Goal: Transaction & Acquisition: Obtain resource

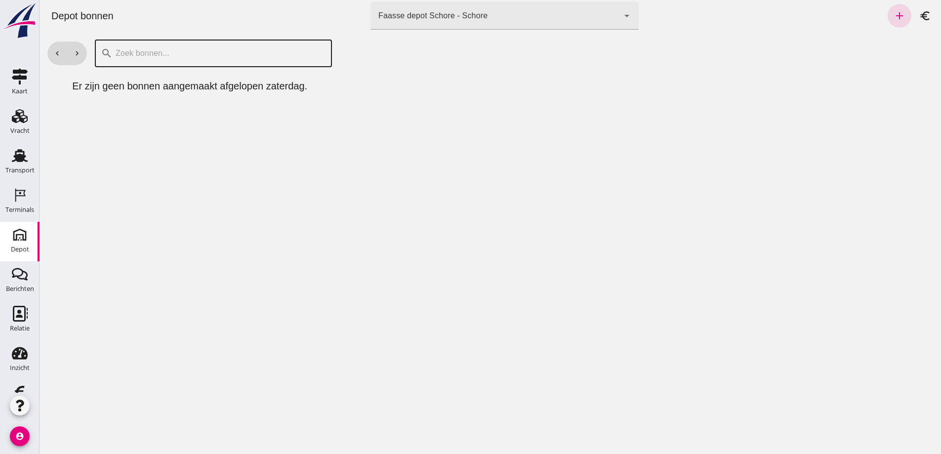
click at [140, 57] on input "text" at bounding box center [219, 54] width 213 height 28
click at [56, 51] on icon "chevron_left" at bounding box center [57, 53] width 9 height 9
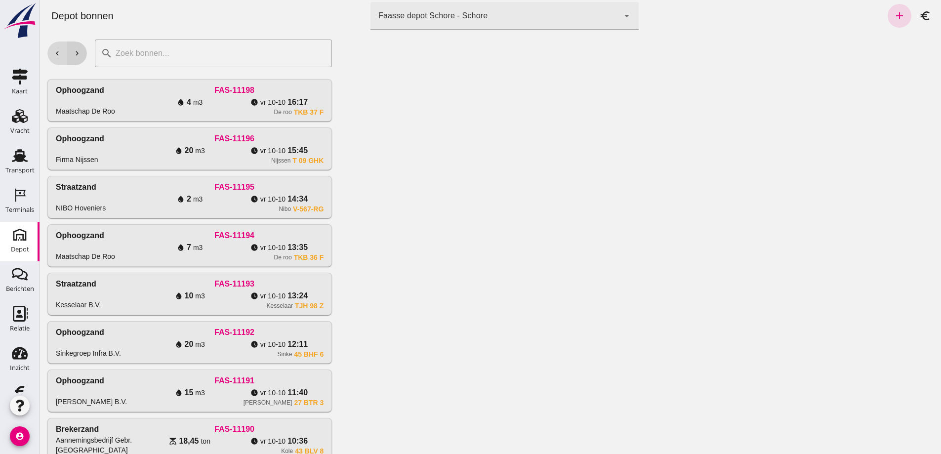
click at [78, 54] on icon "chevron_right" at bounding box center [77, 53] width 9 height 9
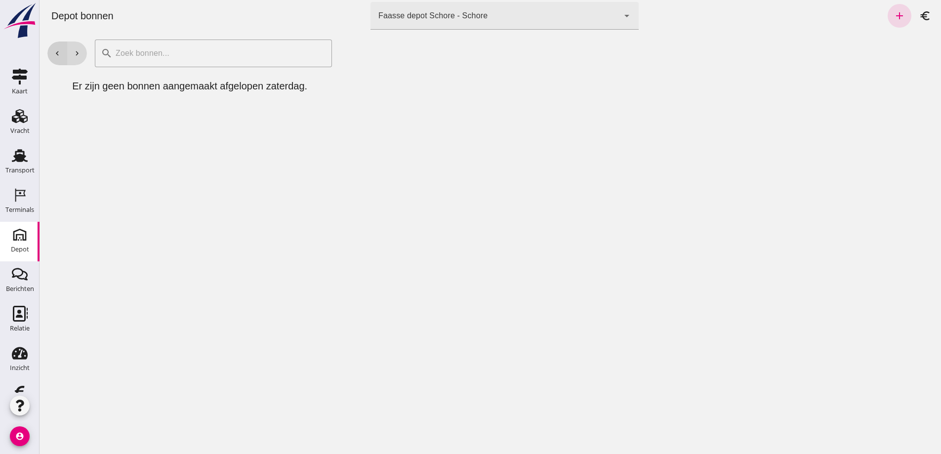
click at [59, 53] on icon "chevron_left" at bounding box center [57, 53] width 9 height 9
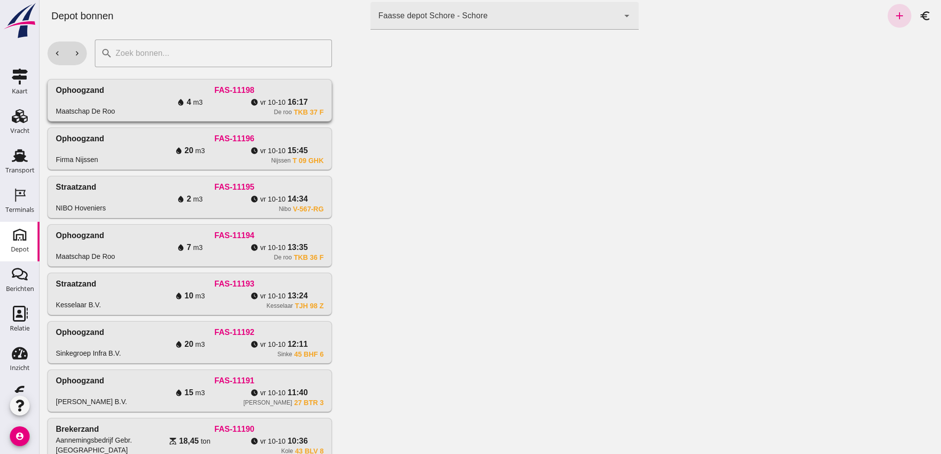
click at [190, 108] on div "water_drop 4 m3" at bounding box center [189, 102] width 89 height 12
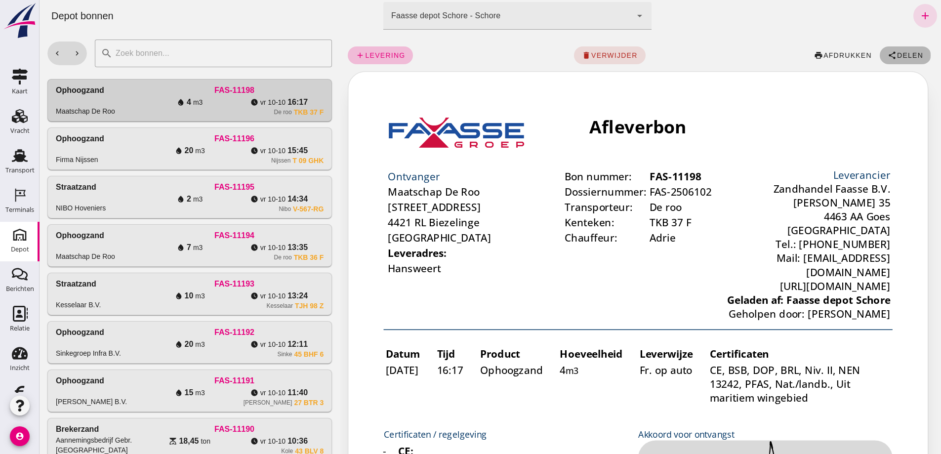
click at [898, 50] on button "share Delen" at bounding box center [905, 55] width 51 height 18
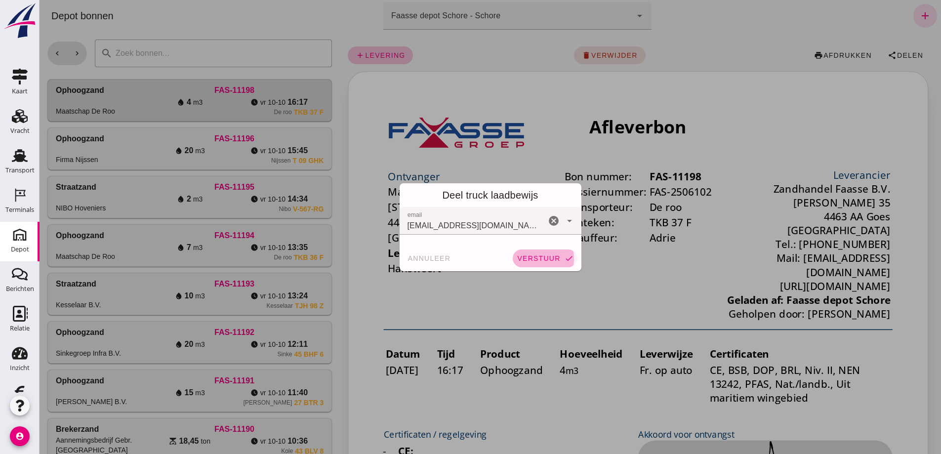
click at [530, 258] on span "verstuur" at bounding box center [538, 258] width 43 height 8
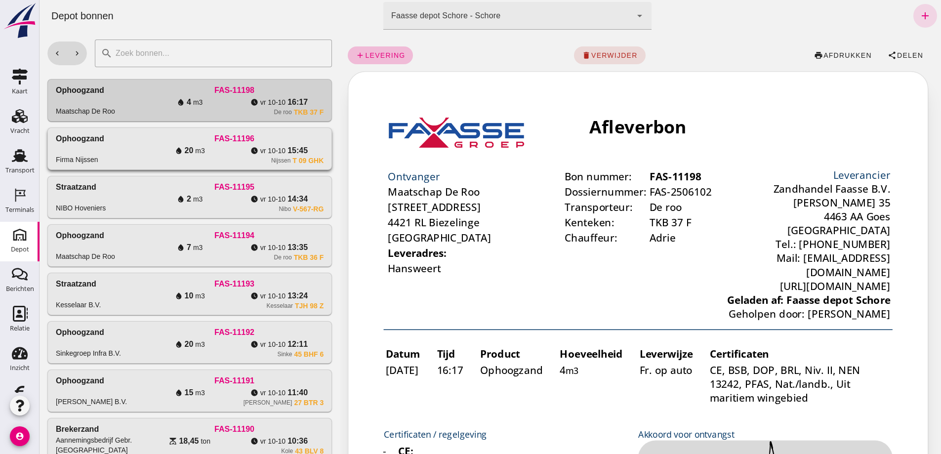
click at [145, 157] on div "water_drop 20 m3" at bounding box center [189, 151] width 89 height 12
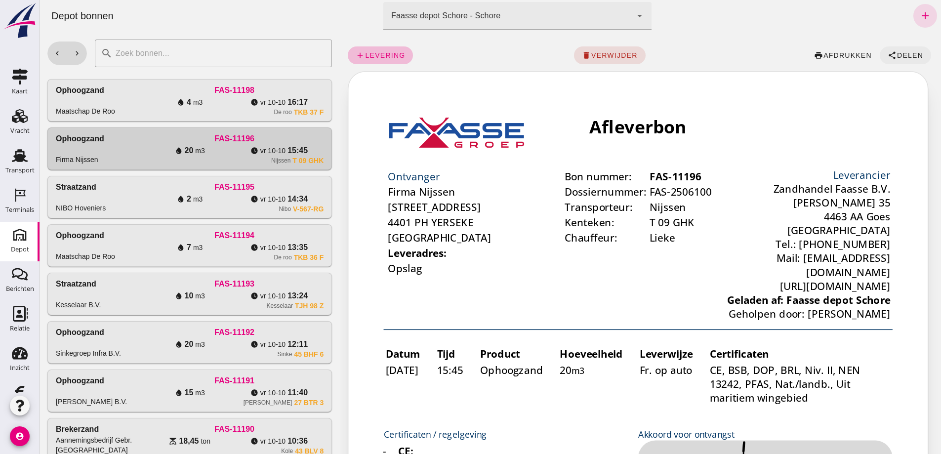
click at [896, 53] on span "Delen" at bounding box center [909, 55] width 27 height 8
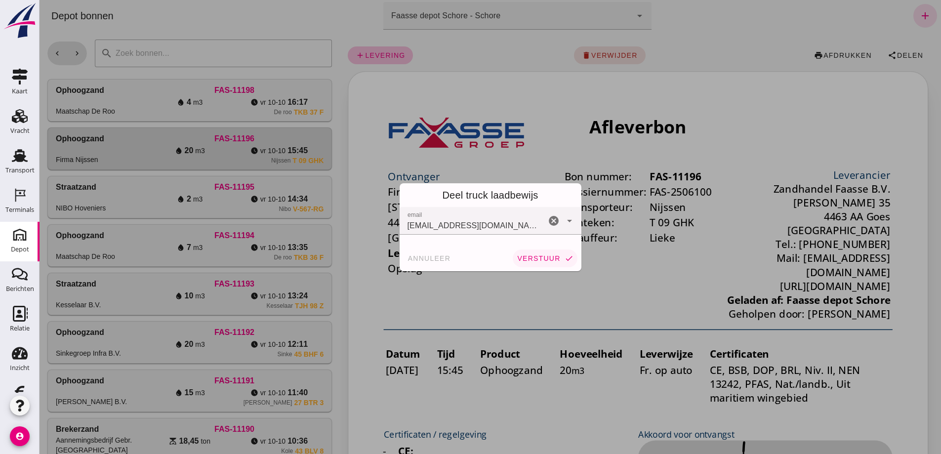
click at [541, 257] on span "verstuur" at bounding box center [538, 258] width 43 height 8
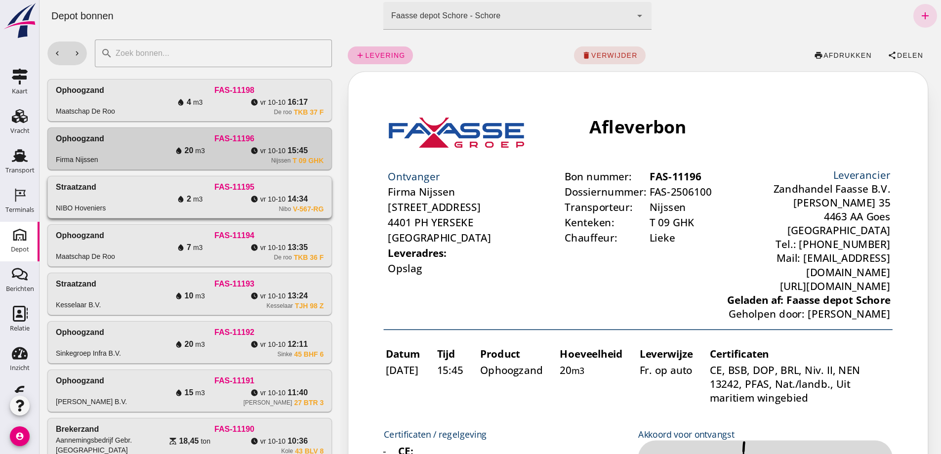
click at [145, 205] on div "water_drop 2 m3" at bounding box center [189, 199] width 89 height 12
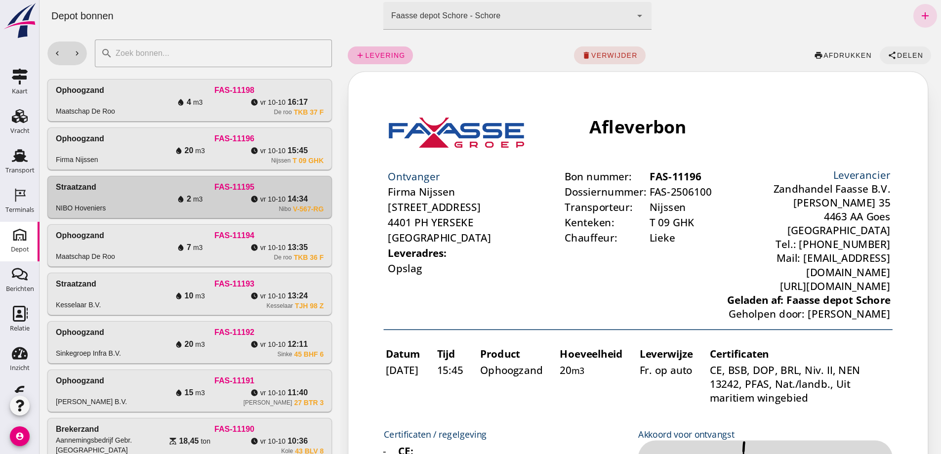
click at [898, 53] on span "Delen" at bounding box center [909, 55] width 27 height 8
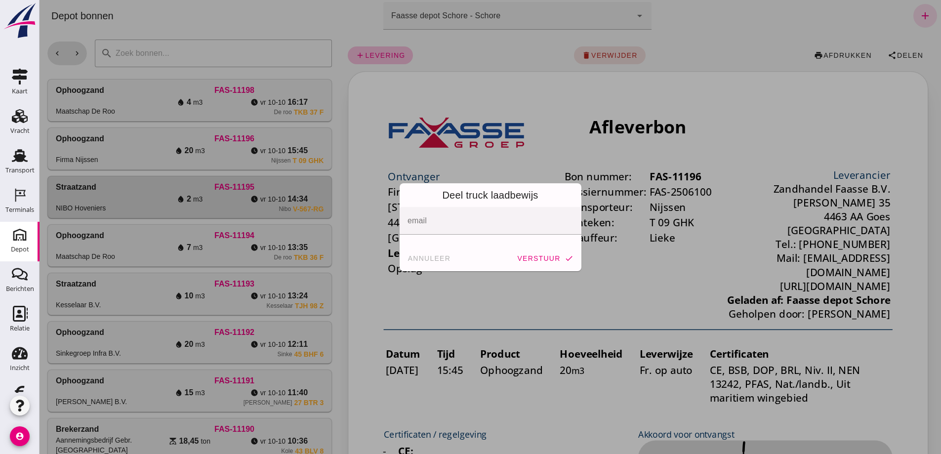
click at [145, 326] on div at bounding box center [490, 227] width 901 height 454
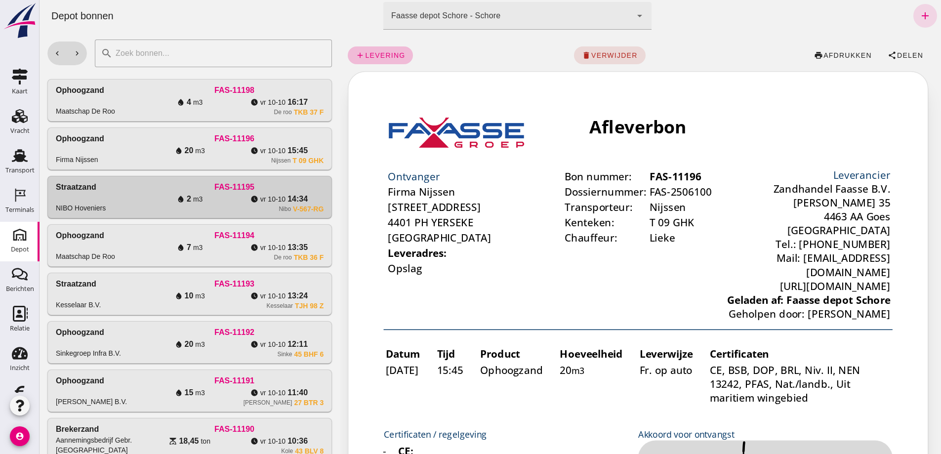
click at [145, 253] on div "water_drop 7 m3" at bounding box center [189, 248] width 89 height 12
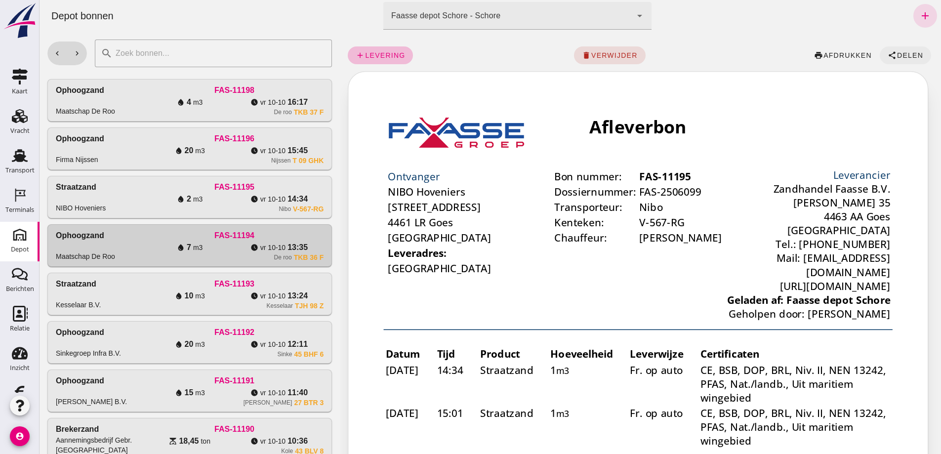
click at [896, 52] on span "Delen" at bounding box center [909, 55] width 27 height 8
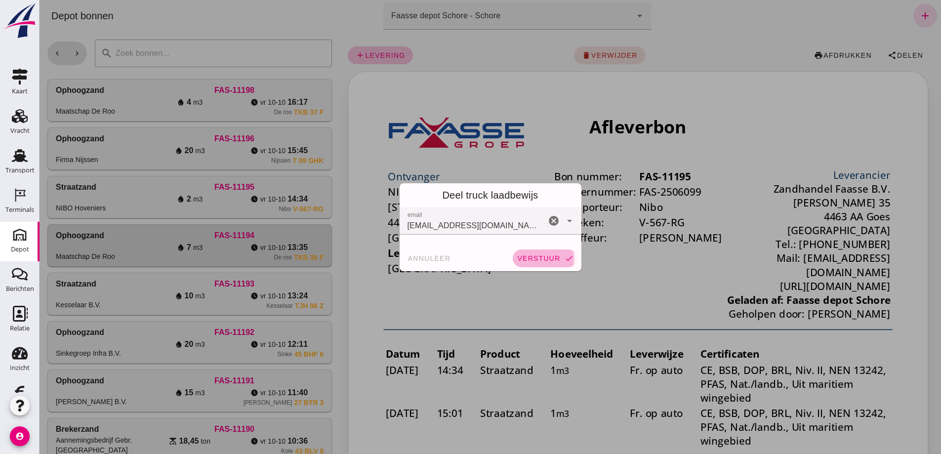
click at [528, 256] on span "verstuur" at bounding box center [538, 258] width 43 height 8
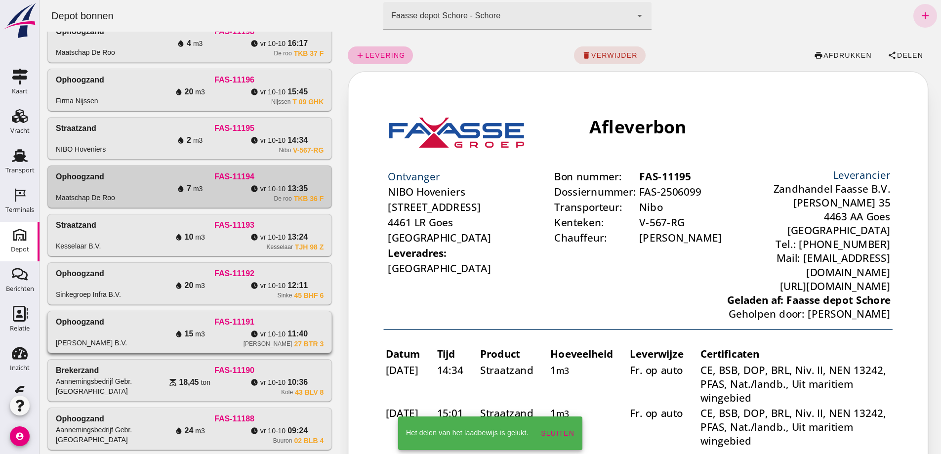
scroll to position [247, 0]
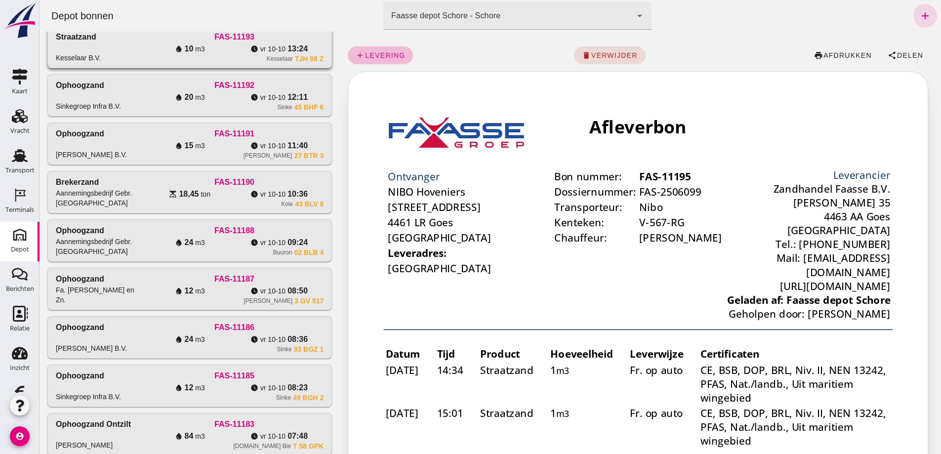
click at [155, 43] on div "FAS-11193" at bounding box center [234, 37] width 179 height 12
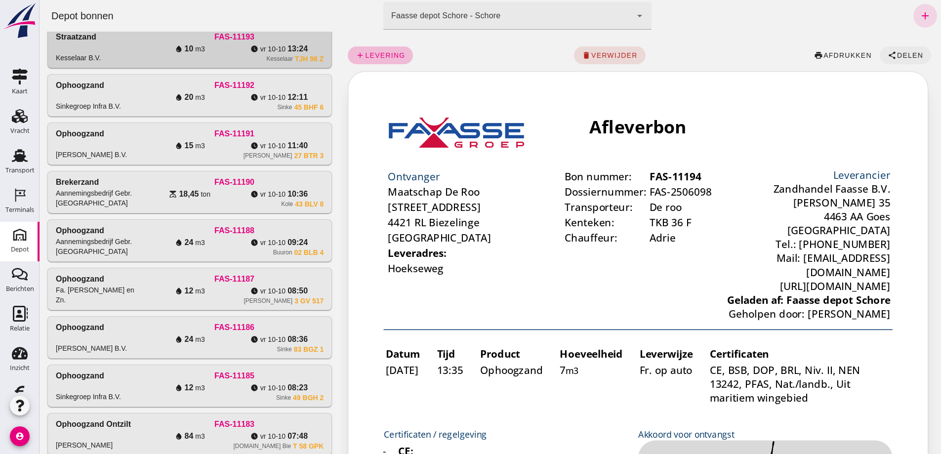
scroll to position [0, 0]
click at [896, 54] on span "Delen" at bounding box center [909, 55] width 27 height 8
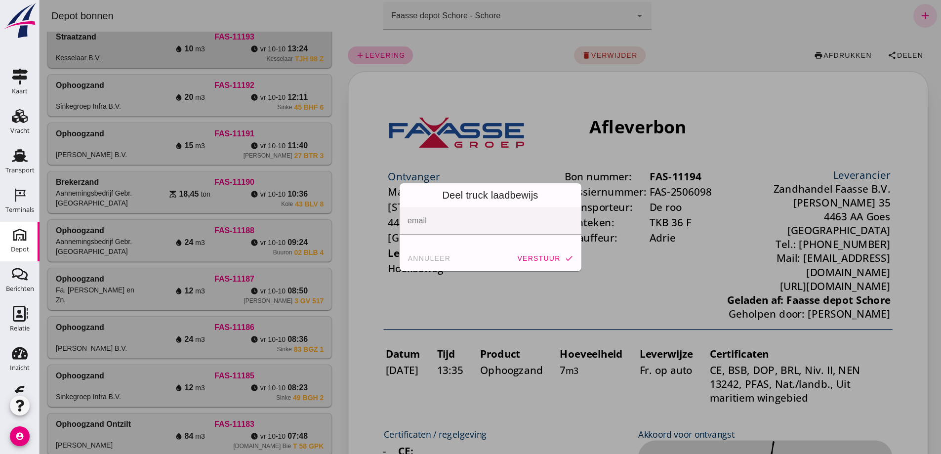
click at [518, 288] on div at bounding box center [490, 227] width 901 height 454
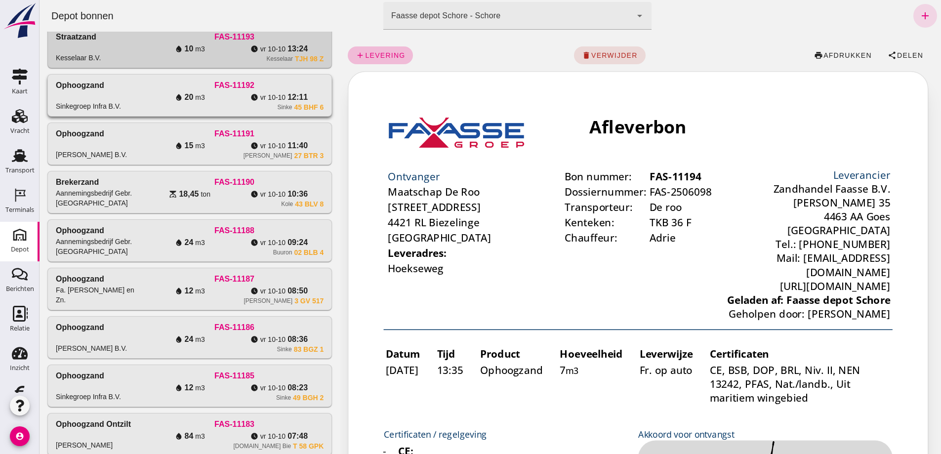
click at [145, 103] on div "water_drop 20 m3" at bounding box center [189, 97] width 89 height 12
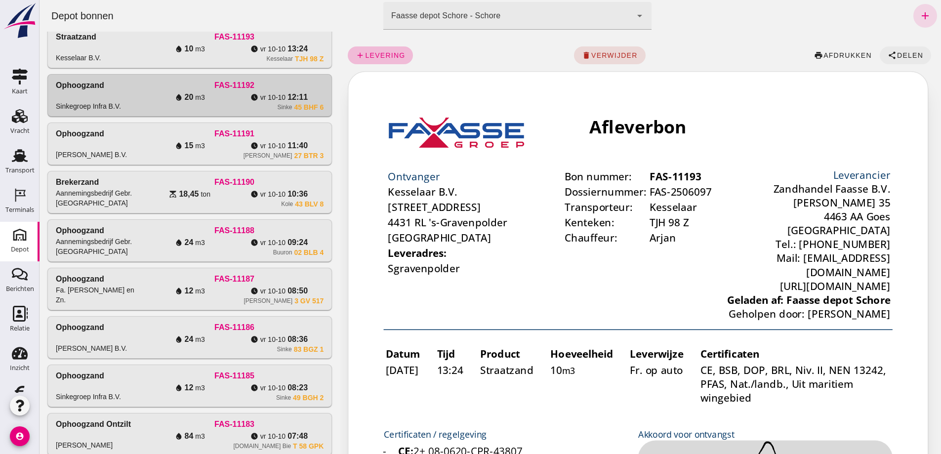
click at [896, 56] on span "Delen" at bounding box center [909, 55] width 27 height 8
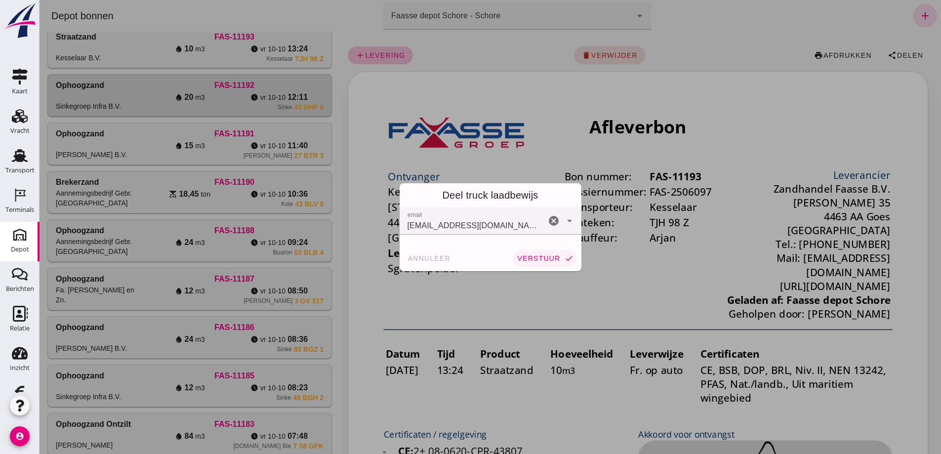
click at [533, 257] on span "verstuur" at bounding box center [538, 258] width 43 height 8
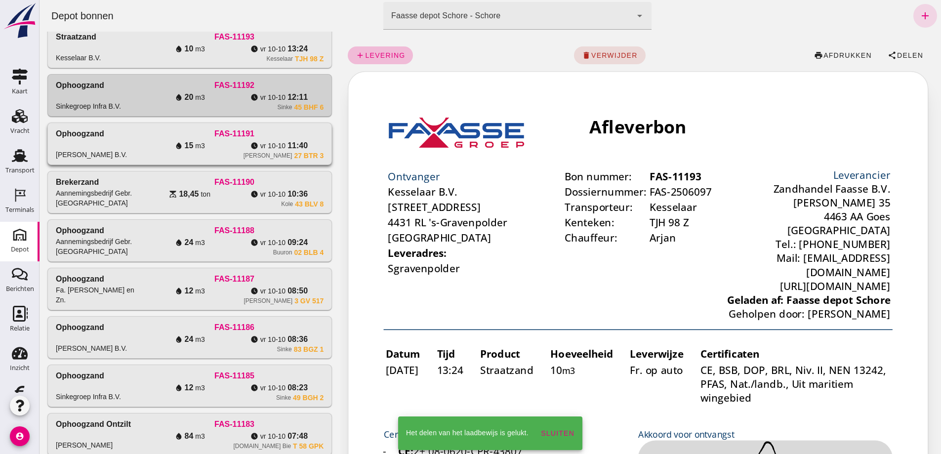
click at [145, 152] on div "water_drop 15 m3" at bounding box center [189, 146] width 89 height 12
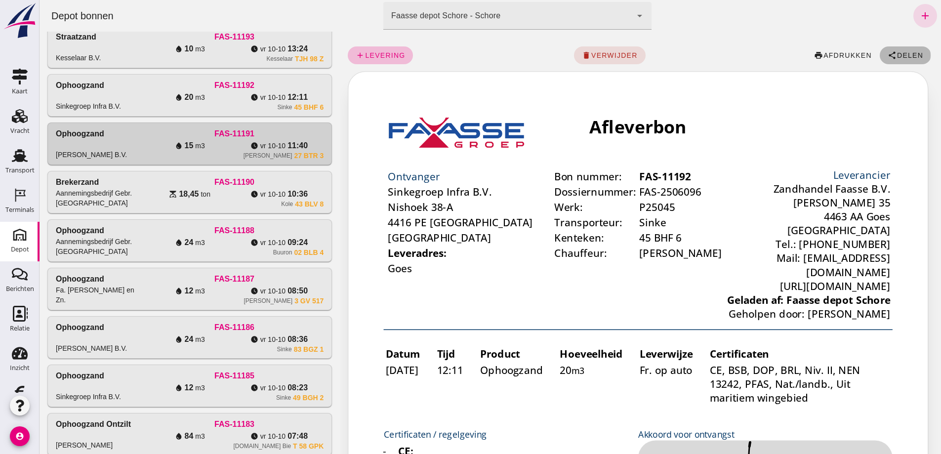
click at [900, 51] on span "Delen" at bounding box center [909, 55] width 27 height 8
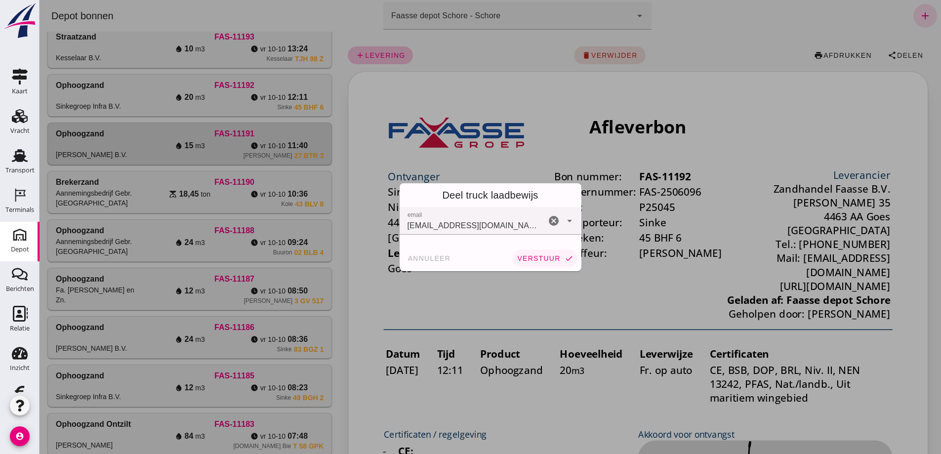
click at [533, 254] on span "verstuur" at bounding box center [538, 258] width 43 height 8
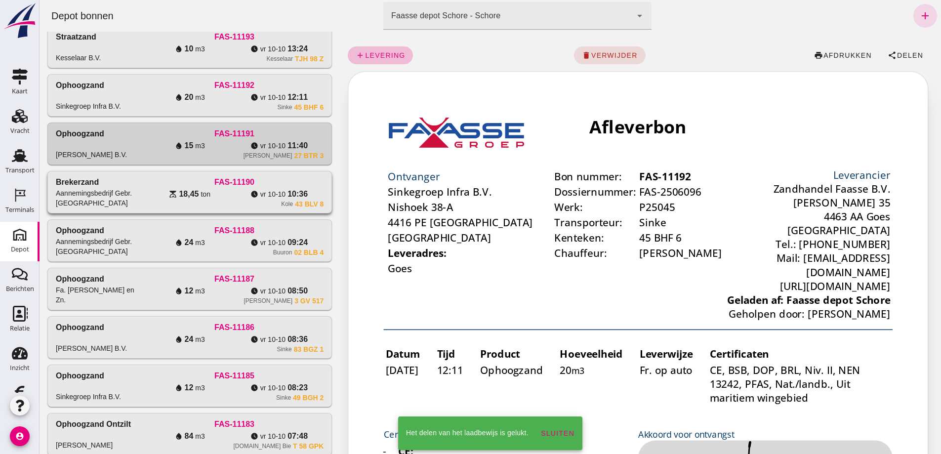
click at [145, 188] on div "FAS-11190" at bounding box center [234, 182] width 179 height 12
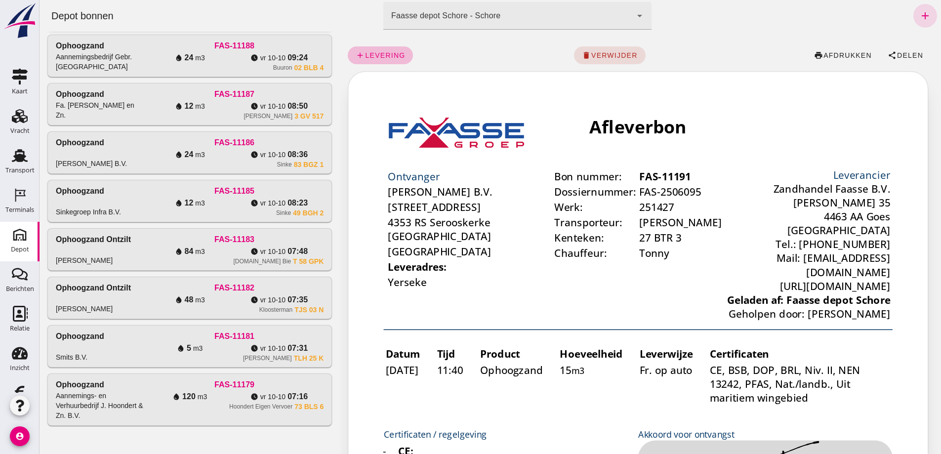
scroll to position [444, 0]
click at [897, 56] on span "Delen" at bounding box center [909, 55] width 27 height 8
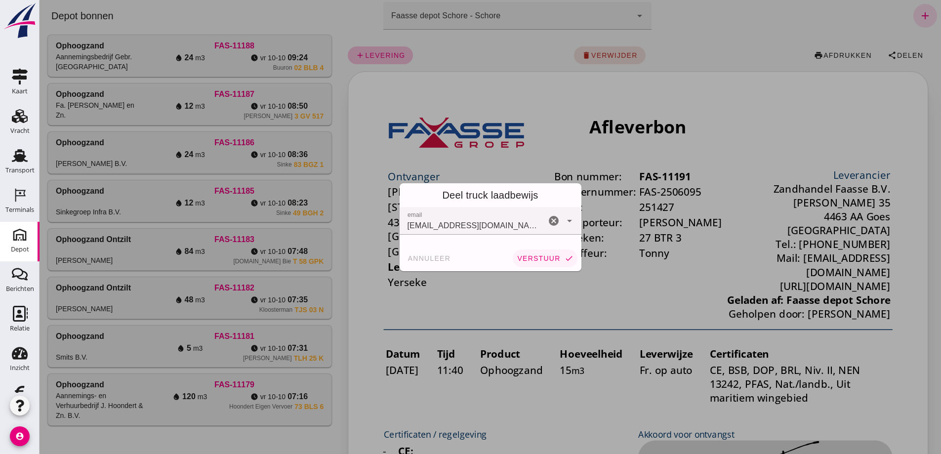
click at [540, 258] on span "verstuur" at bounding box center [538, 258] width 43 height 8
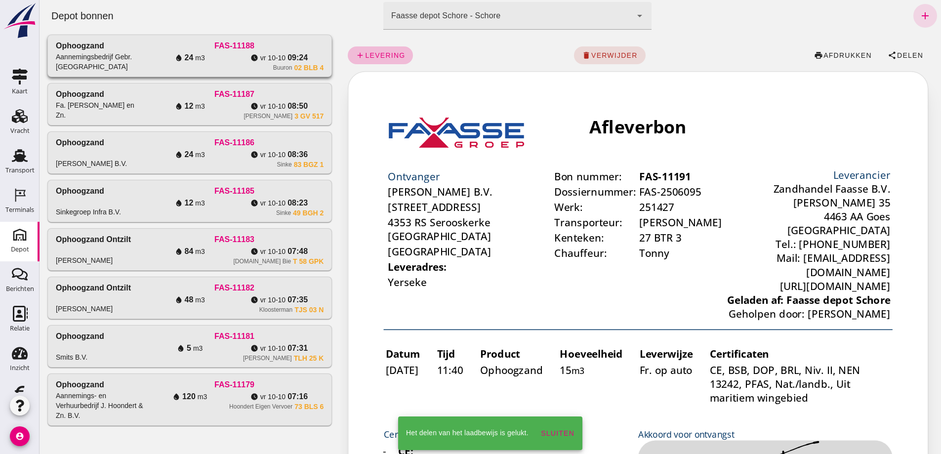
click at [145, 64] on div "water_drop 24 m3" at bounding box center [189, 58] width 89 height 12
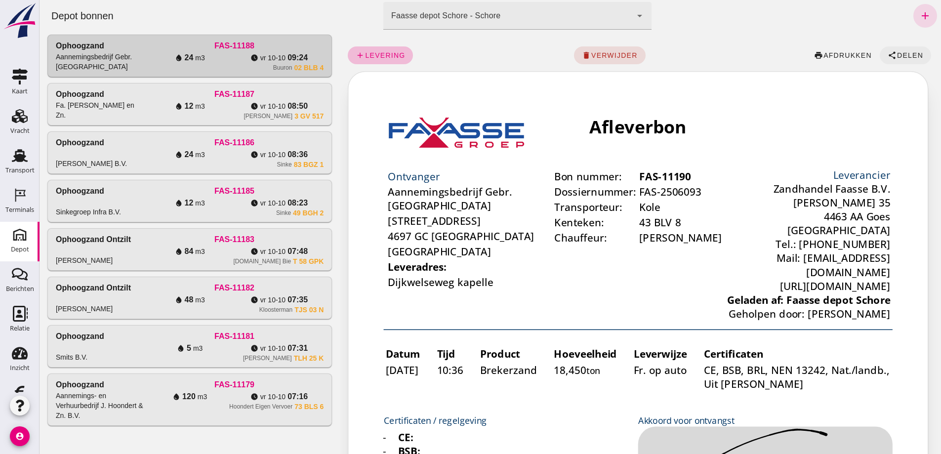
scroll to position [0, 0]
click at [898, 53] on span "Delen" at bounding box center [909, 55] width 27 height 8
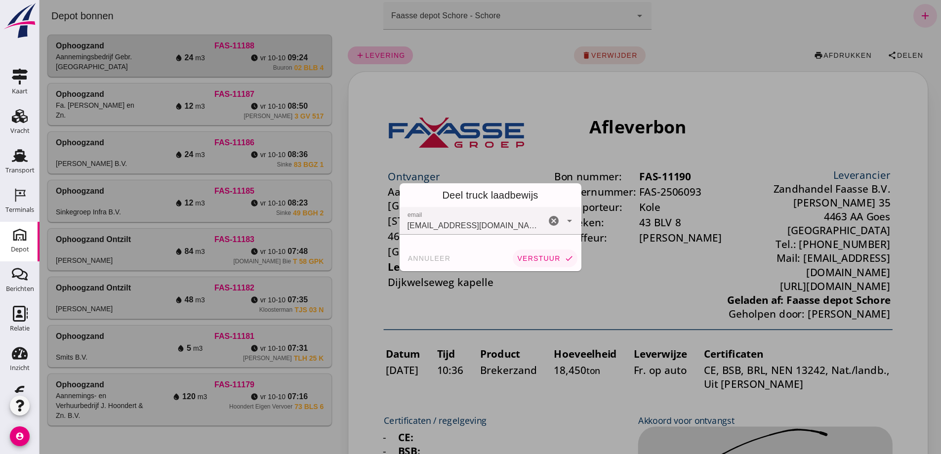
click at [533, 255] on span "verstuur" at bounding box center [538, 258] width 43 height 8
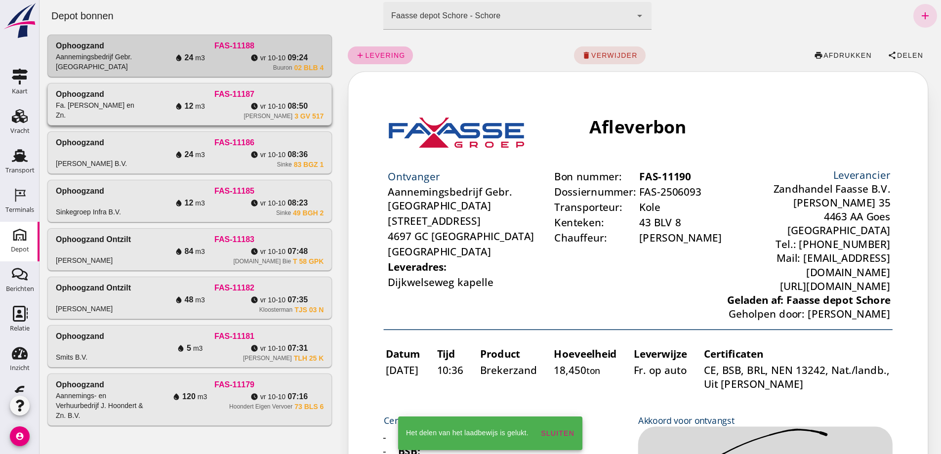
click at [145, 100] on div "FAS-11187" at bounding box center [234, 94] width 179 height 12
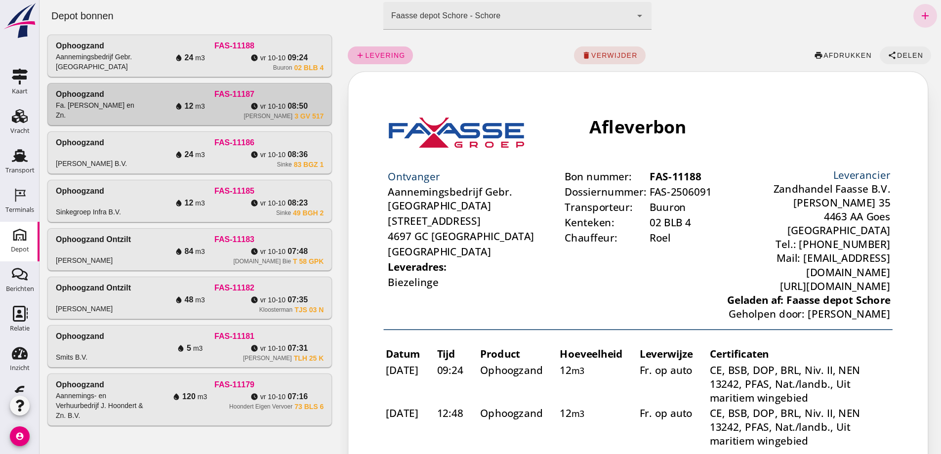
click at [896, 53] on span "Delen" at bounding box center [909, 55] width 27 height 8
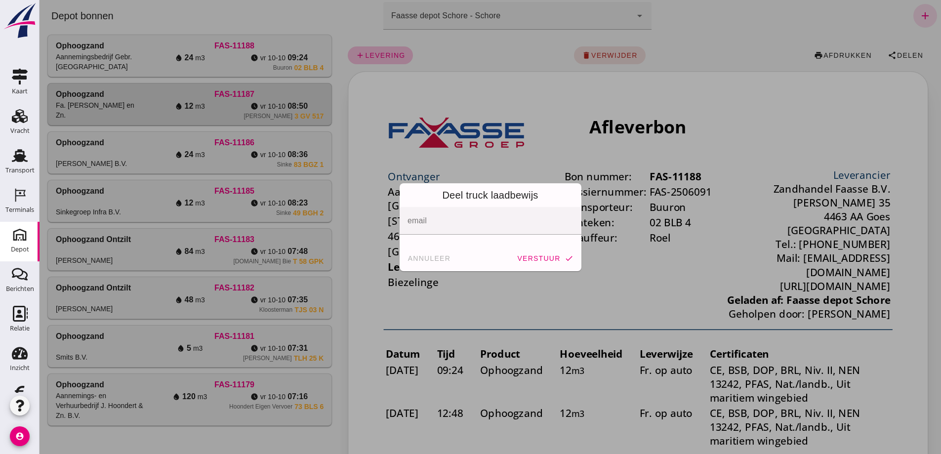
click at [484, 284] on div at bounding box center [490, 227] width 901 height 454
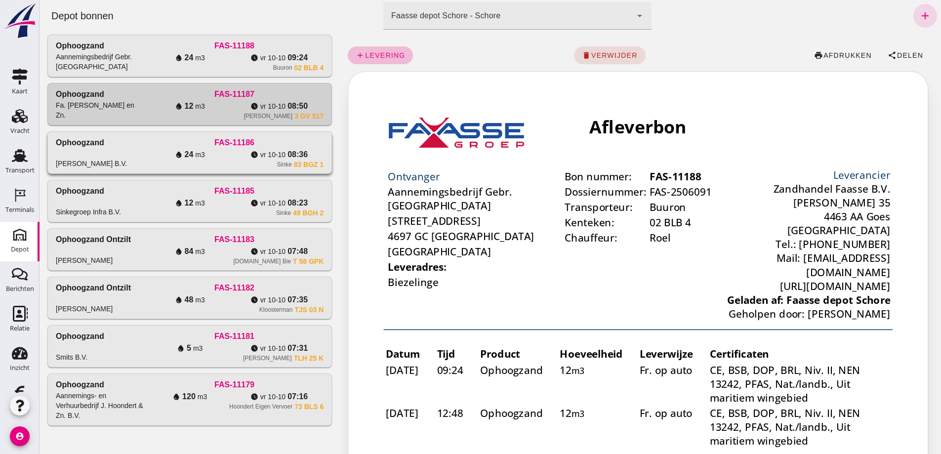
click at [145, 149] on div "FAS-11186" at bounding box center [234, 143] width 179 height 12
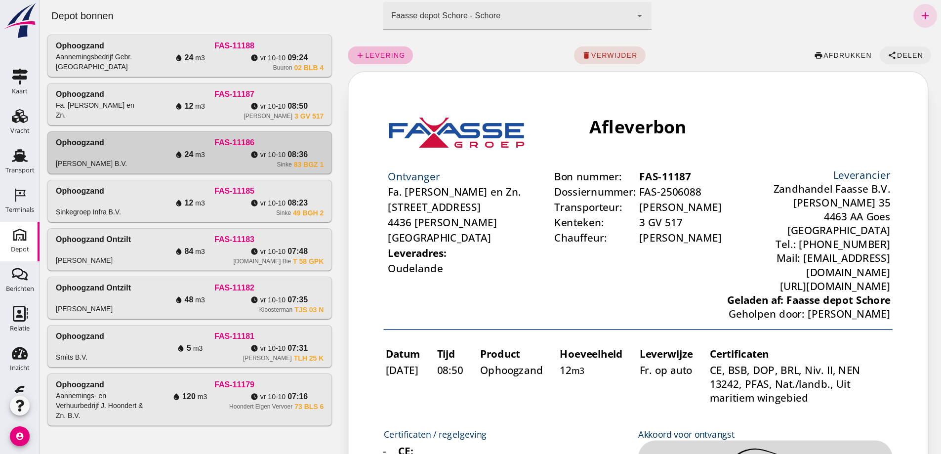
click at [901, 53] on span "Delen" at bounding box center [909, 55] width 27 height 8
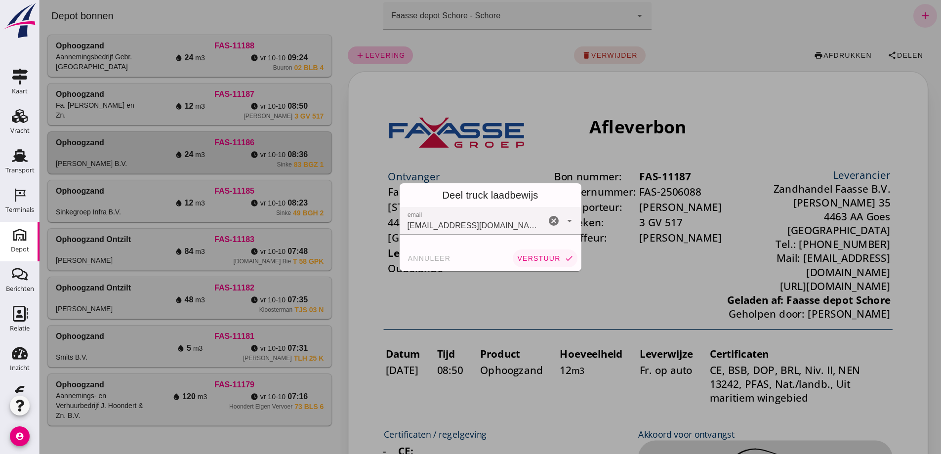
click at [540, 258] on span "verstuur" at bounding box center [538, 258] width 43 height 8
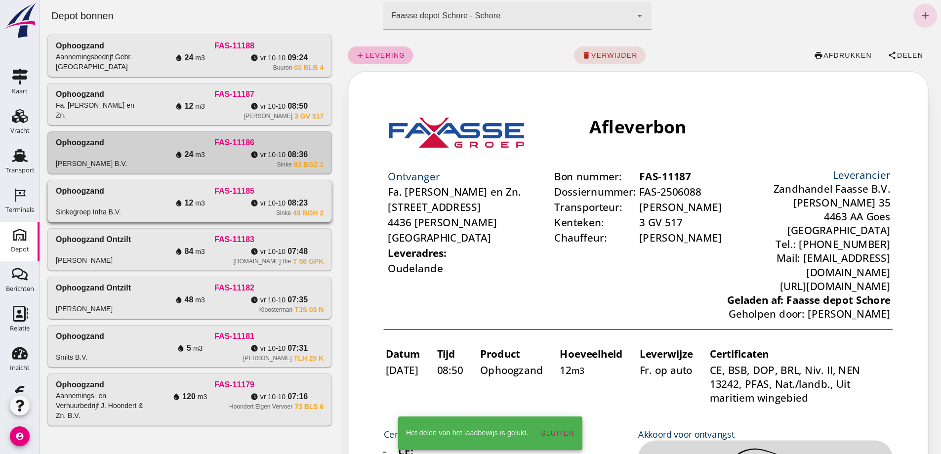
click at [111, 196] on div "Ophoogzand Sinkegroep Infra B.V." at bounding box center [100, 201] width 89 height 32
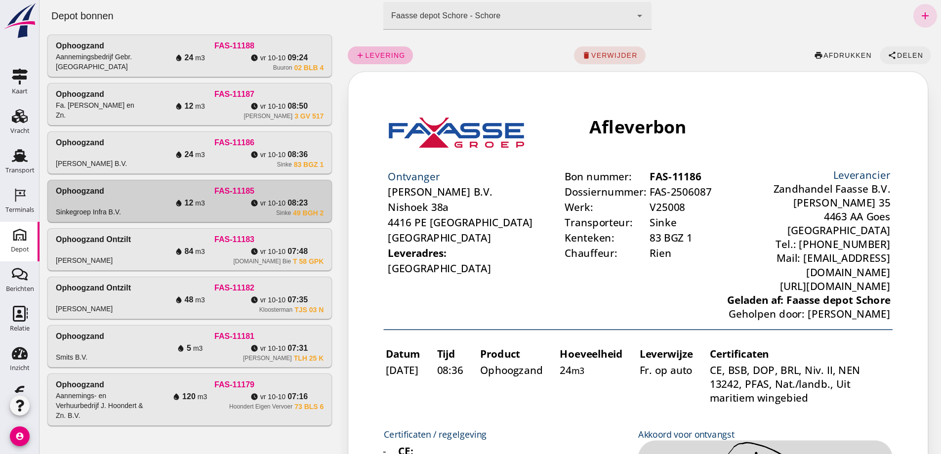
click at [903, 53] on span "Delen" at bounding box center [909, 55] width 27 height 8
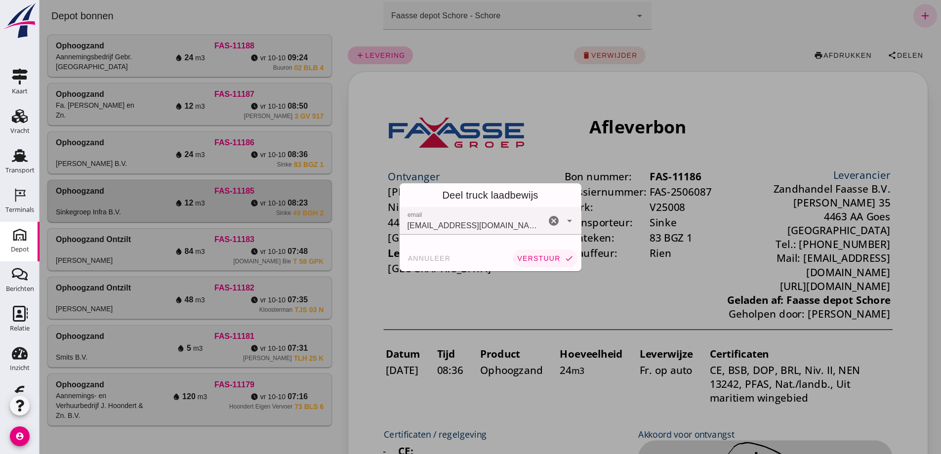
click at [533, 257] on span "verstuur" at bounding box center [538, 258] width 43 height 8
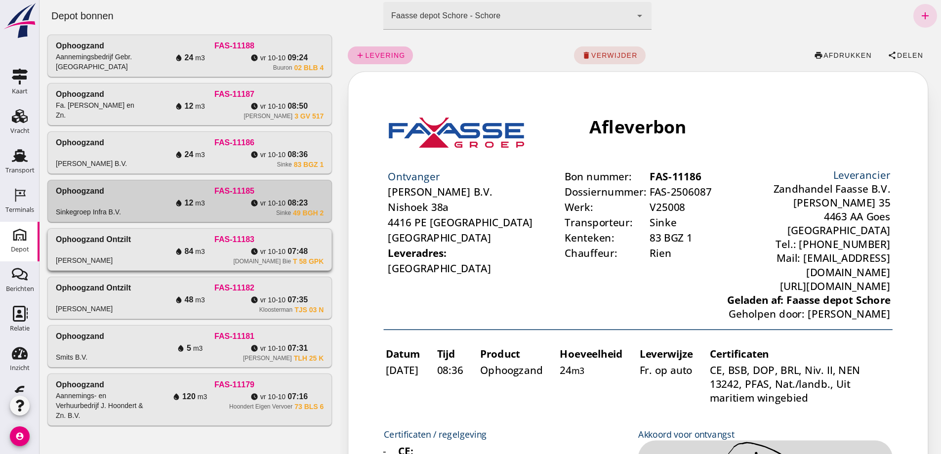
click at [254, 245] on div "FAS-11183" at bounding box center [234, 240] width 179 height 12
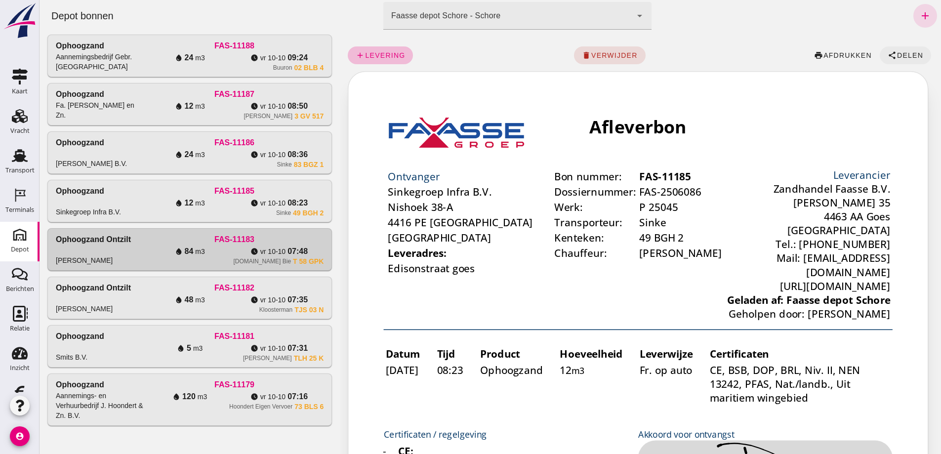
click at [901, 52] on span "Delen" at bounding box center [909, 55] width 27 height 8
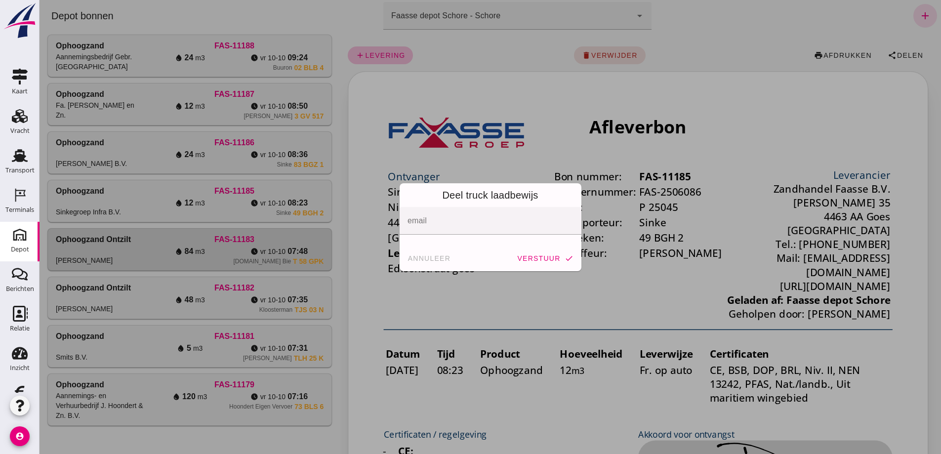
click at [539, 133] on div at bounding box center [490, 227] width 901 height 454
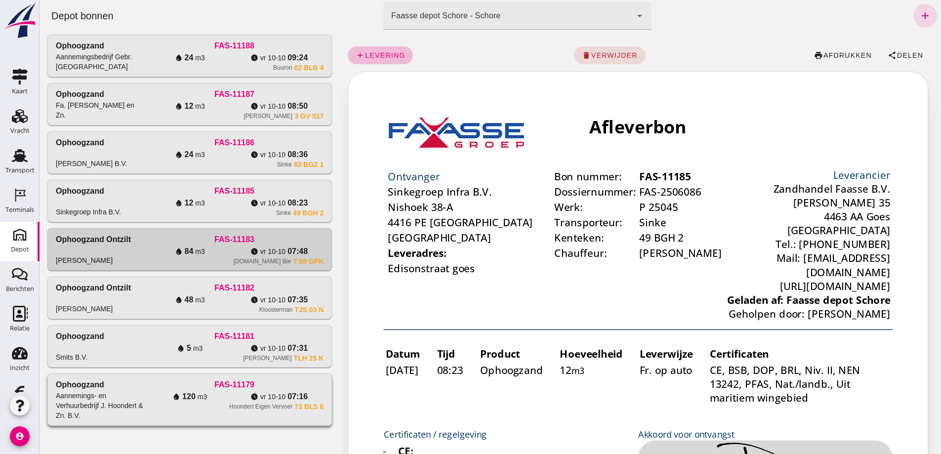
scroll to position [801, 0]
click at [245, 330] on div "FAS-11181" at bounding box center [234, 336] width 179 height 12
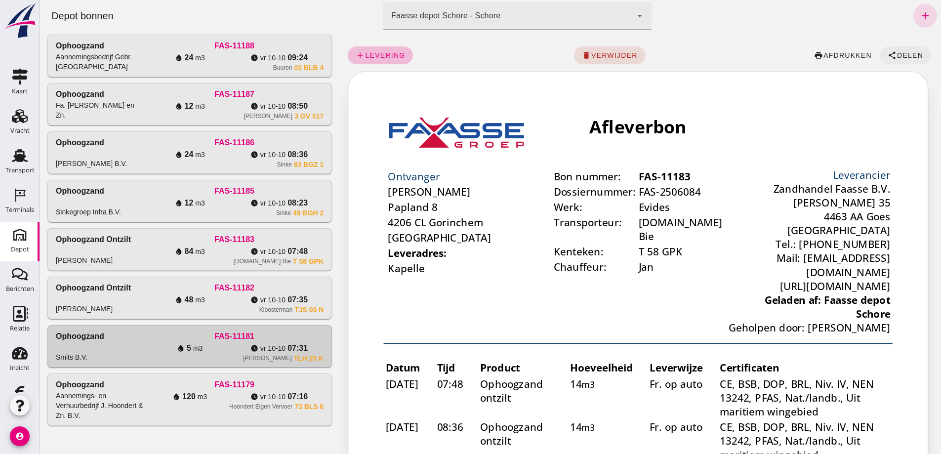
scroll to position [0, 0]
click at [903, 52] on span "Delen" at bounding box center [909, 55] width 27 height 8
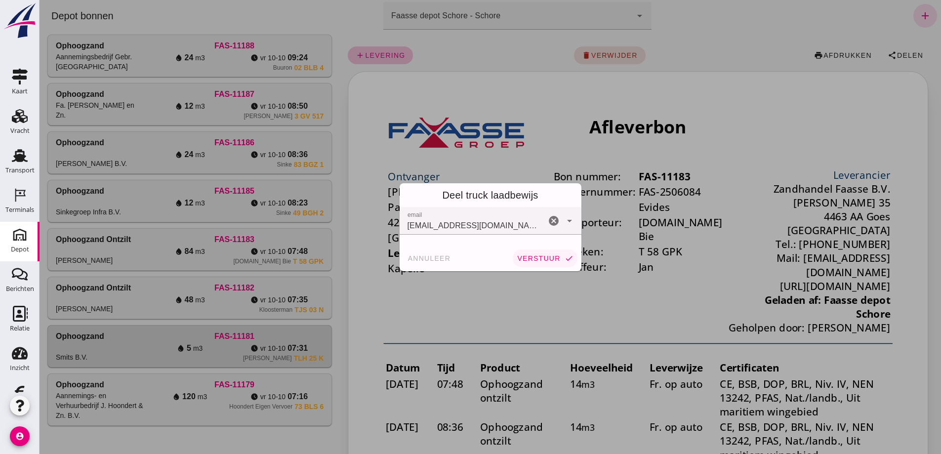
click at [532, 256] on span "verstuur" at bounding box center [538, 258] width 43 height 8
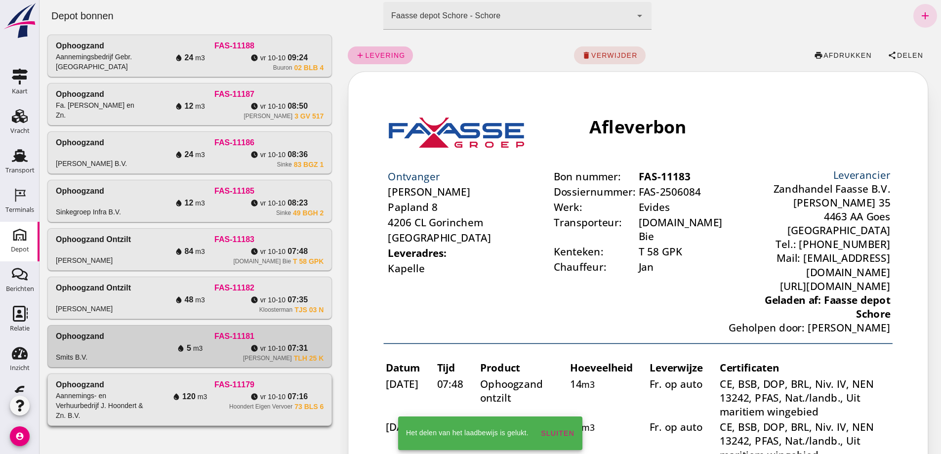
click at [235, 391] on div "water_drop 120 m3" at bounding box center [189, 397] width 89 height 12
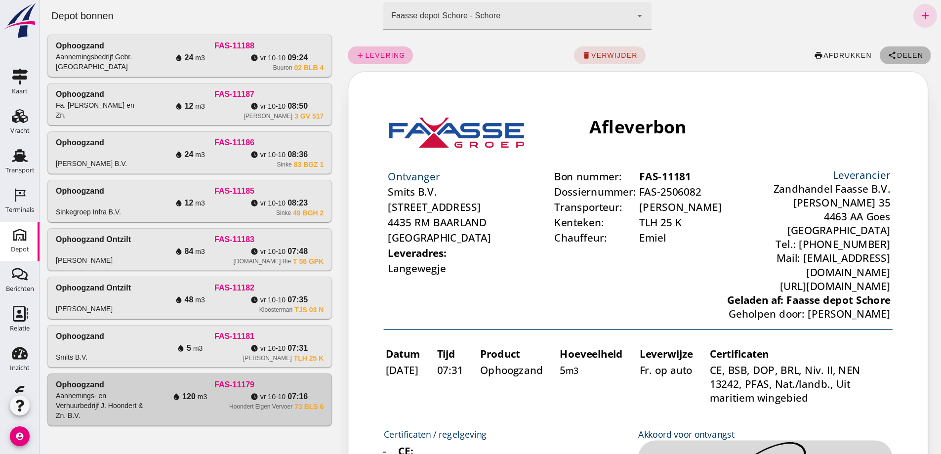
click at [900, 53] on span "Delen" at bounding box center [909, 55] width 27 height 8
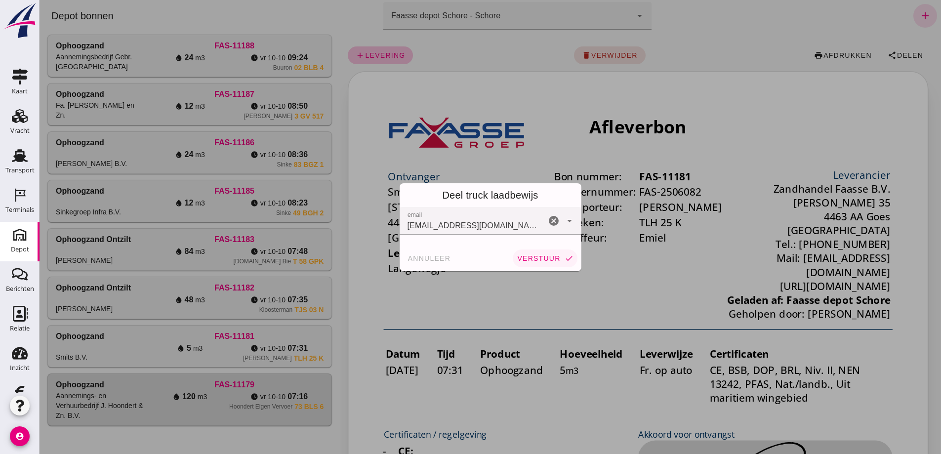
click at [539, 258] on span "verstuur" at bounding box center [538, 258] width 43 height 8
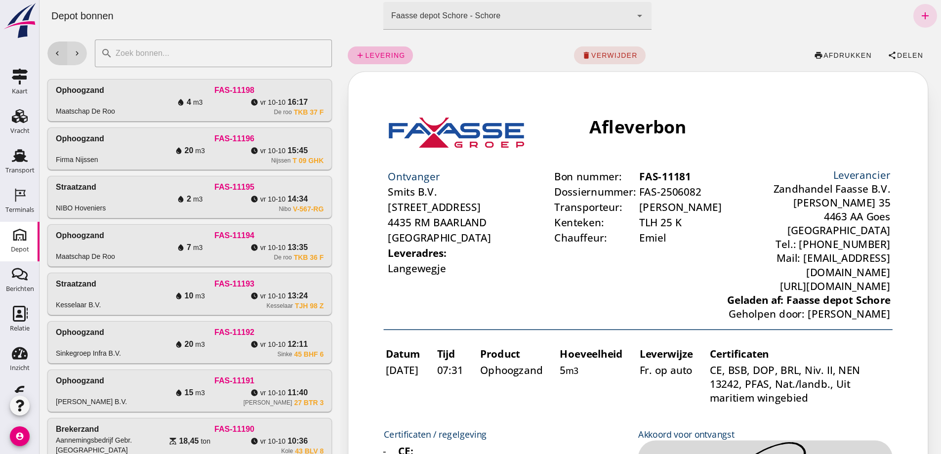
click at [56, 53] on icon "chevron_left" at bounding box center [57, 53] width 9 height 9
click at [77, 53] on icon "chevron_right" at bounding box center [77, 53] width 9 height 9
click at [78, 52] on icon "chevron_right" at bounding box center [77, 53] width 9 height 9
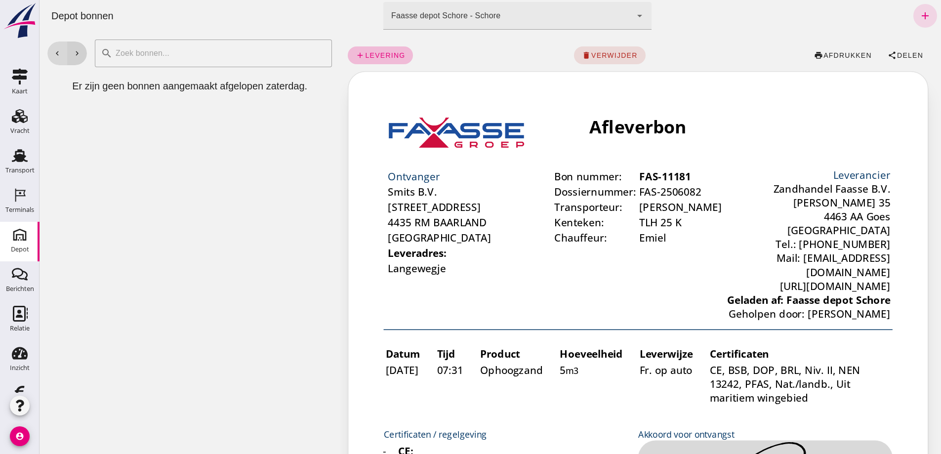
click at [79, 53] on icon "chevron_right" at bounding box center [77, 53] width 9 height 9
click at [78, 53] on icon "chevron_right" at bounding box center [77, 53] width 9 height 9
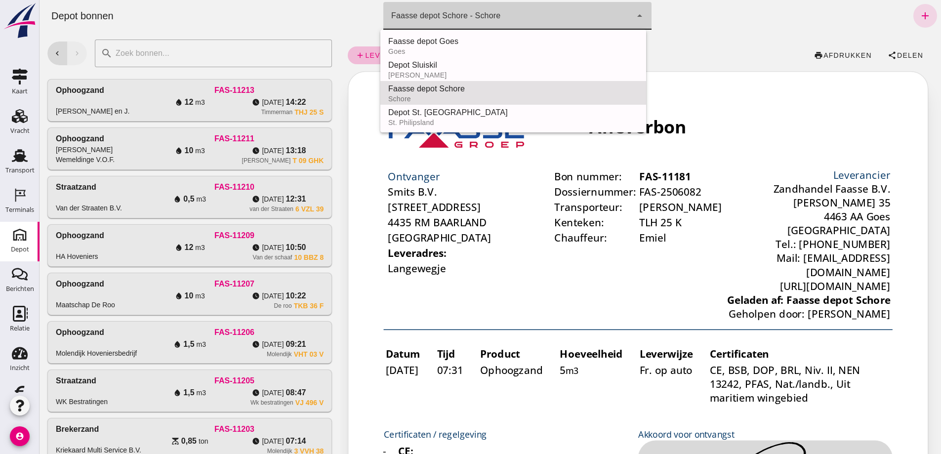
click at [636, 12] on icon "arrow_drop_down" at bounding box center [640, 16] width 12 height 12
drag, startPoint x: 460, startPoint y: 39, endPoint x: 350, endPoint y: 159, distance: 162.9
click at [459, 39] on div "Faasse depot Goes" at bounding box center [513, 42] width 250 height 12
type input "8d49d884-38cb-411c-a66c-fafb858bb749"
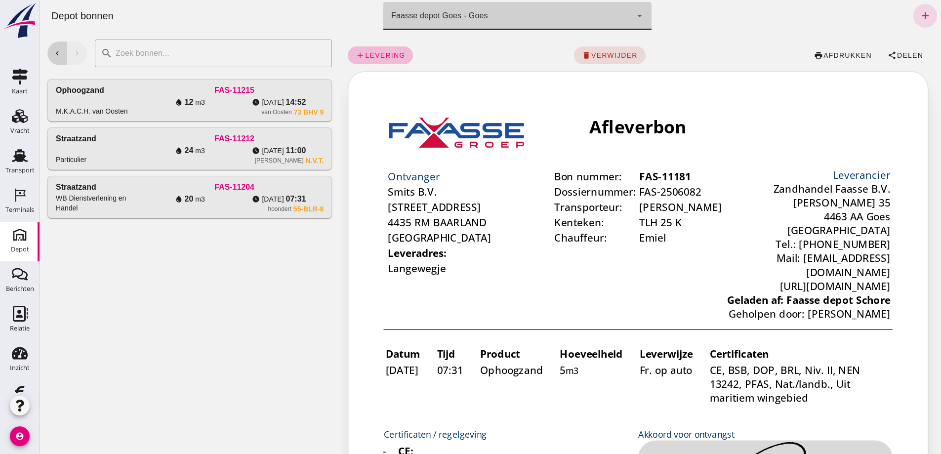
click at [51, 54] on button "chevron_left" at bounding box center [57, 53] width 20 height 24
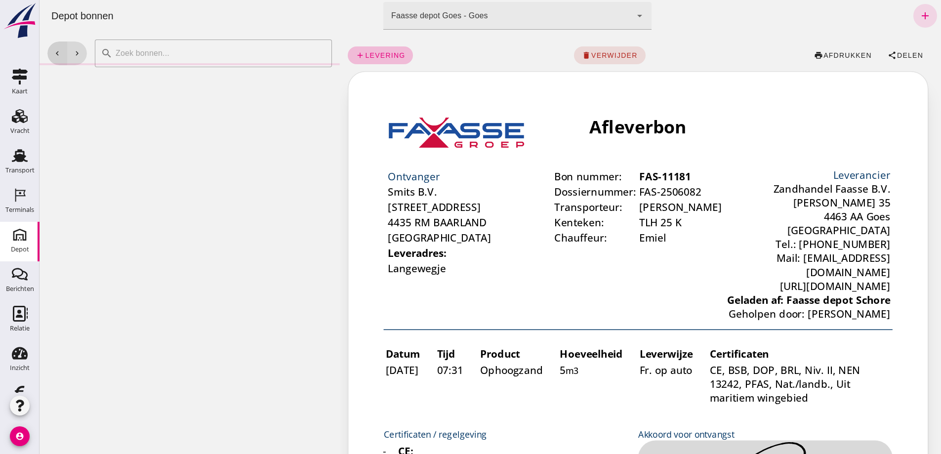
click at [54, 54] on icon "chevron_left" at bounding box center [57, 53] width 9 height 9
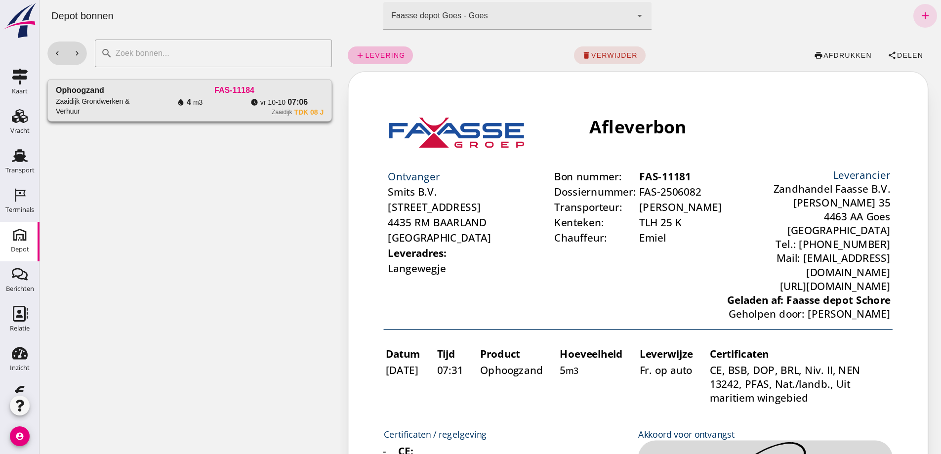
click at [233, 108] on div "water_drop 4 m3" at bounding box center [189, 102] width 89 height 12
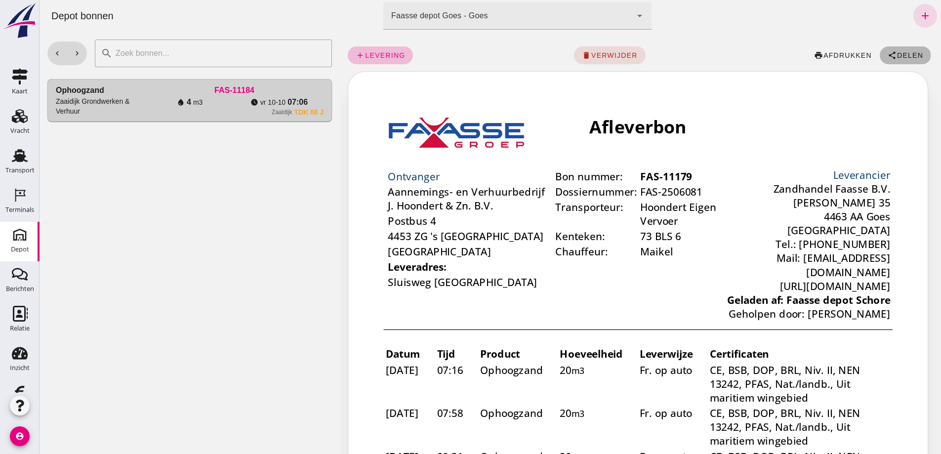
click at [896, 51] on span "Delen" at bounding box center [909, 55] width 27 height 8
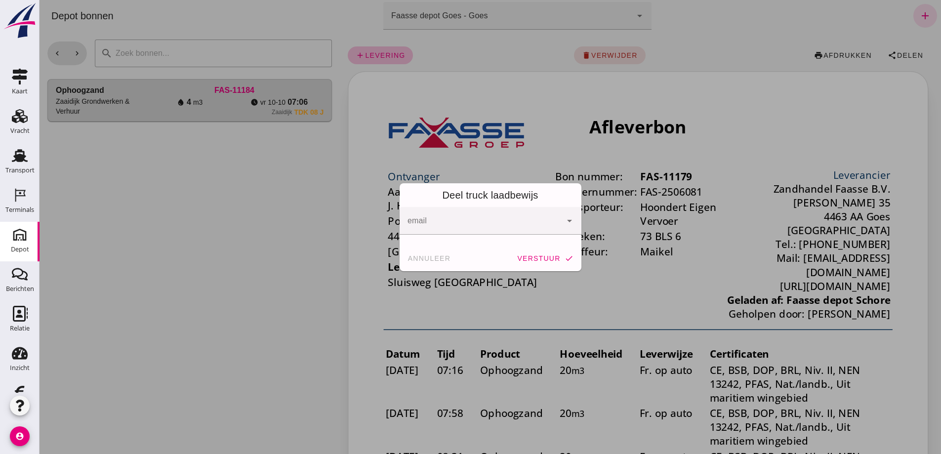
click at [235, 252] on div at bounding box center [490, 227] width 901 height 454
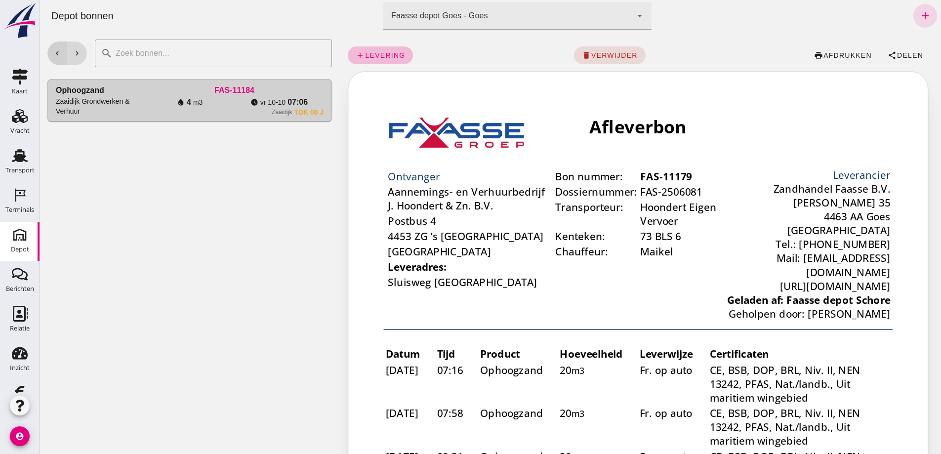
click at [53, 53] on icon "chevron_left" at bounding box center [57, 53] width 9 height 9
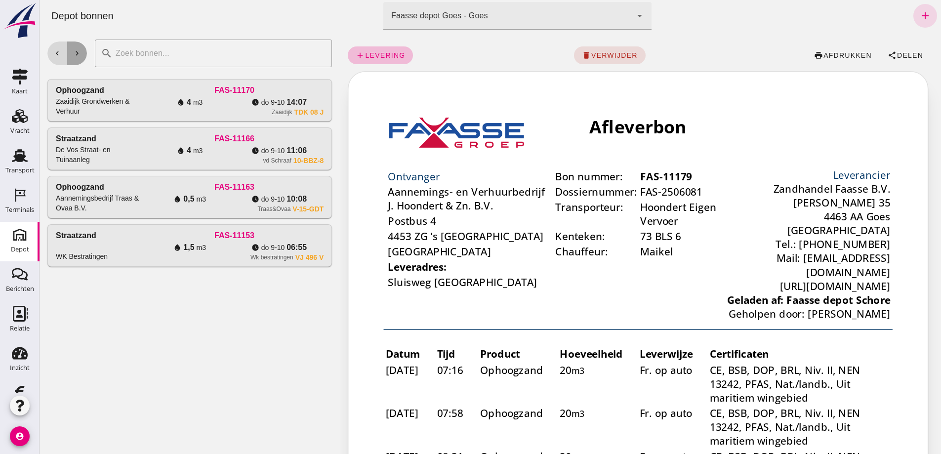
click at [79, 55] on icon "chevron_right" at bounding box center [77, 53] width 9 height 9
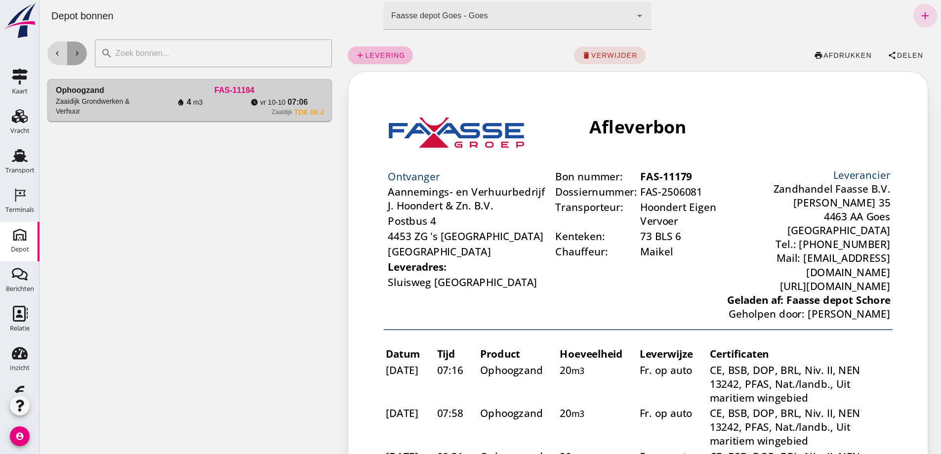
click at [79, 55] on icon "chevron_right" at bounding box center [77, 53] width 9 height 9
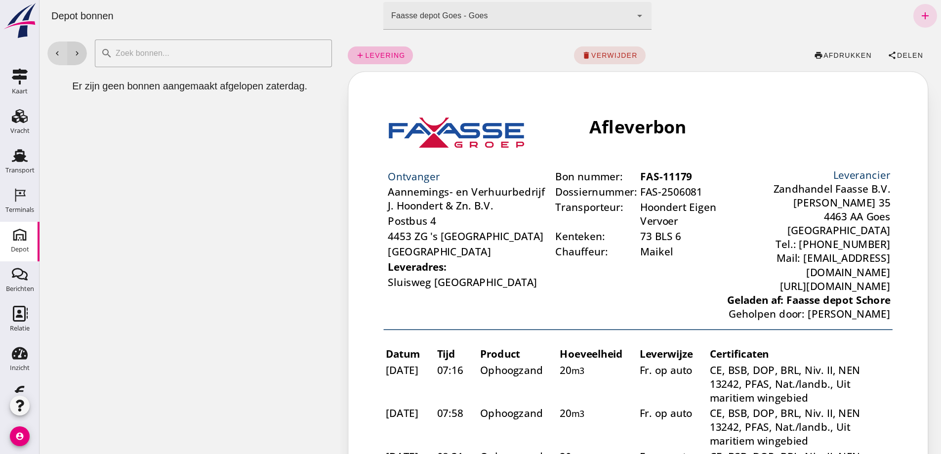
click at [79, 55] on icon "chevron_right" at bounding box center [77, 53] width 9 height 9
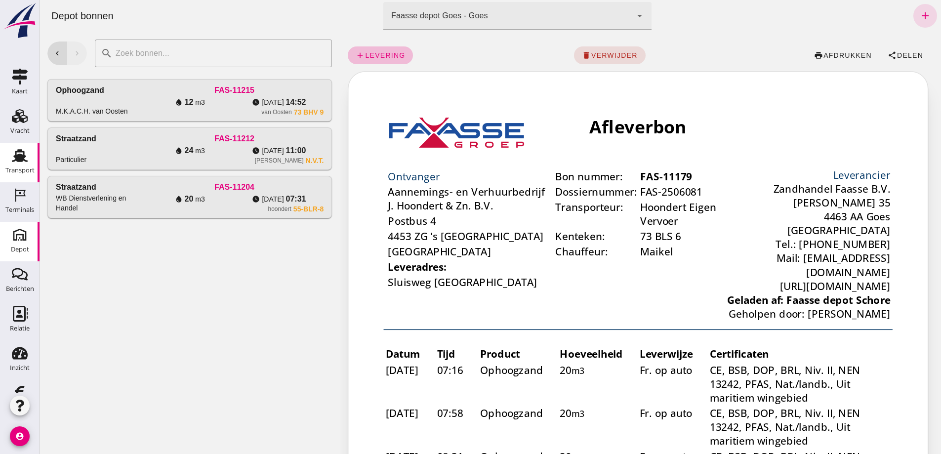
click at [19, 156] on use at bounding box center [20, 155] width 16 height 13
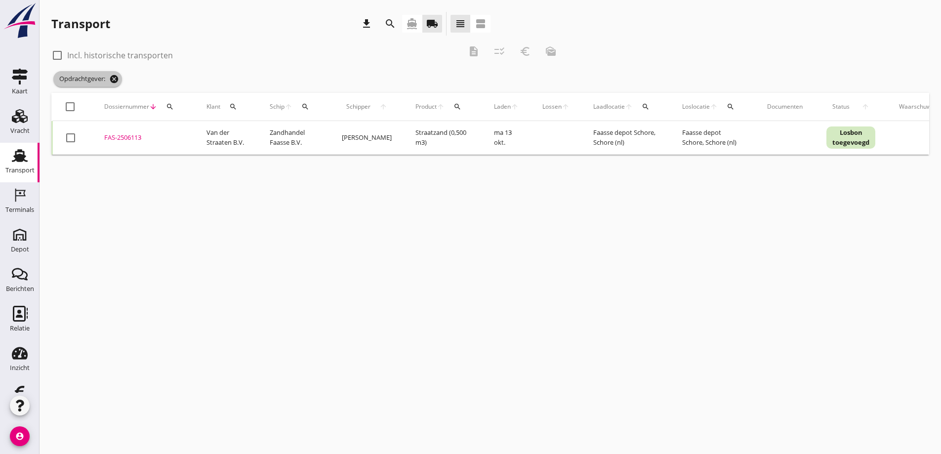
click at [115, 80] on icon "cancel" at bounding box center [114, 79] width 10 height 10
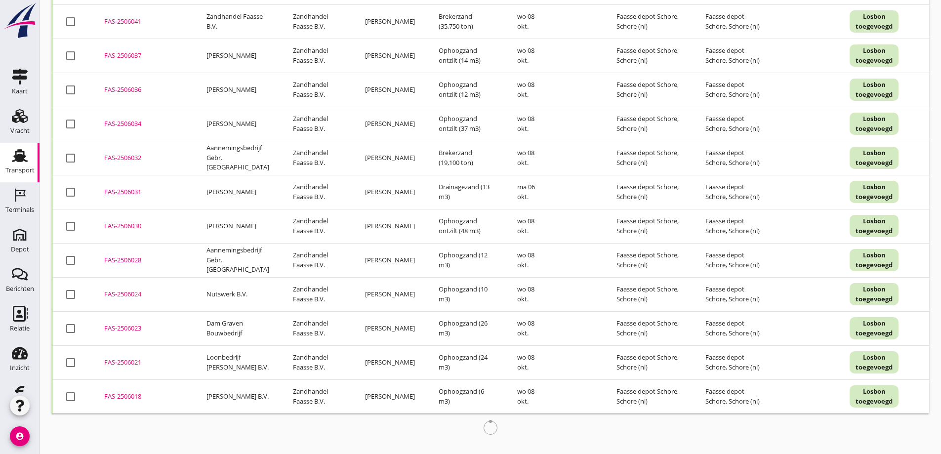
scroll to position [1645, 0]
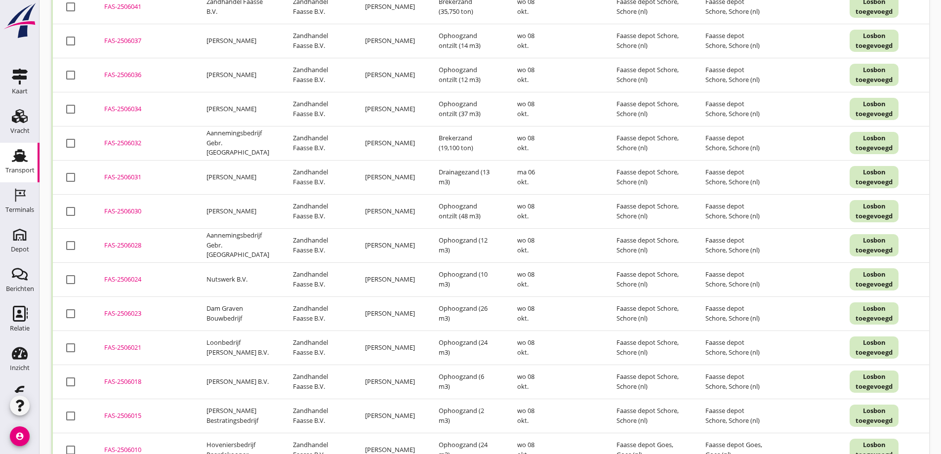
click at [117, 248] on div "FAS-2506028" at bounding box center [143, 246] width 79 height 10
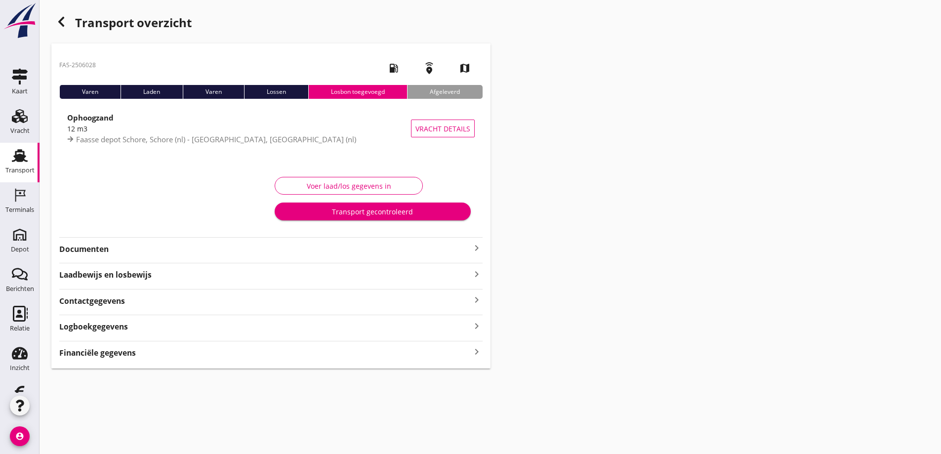
click at [98, 249] on strong "Documenten" at bounding box center [264, 248] width 411 height 11
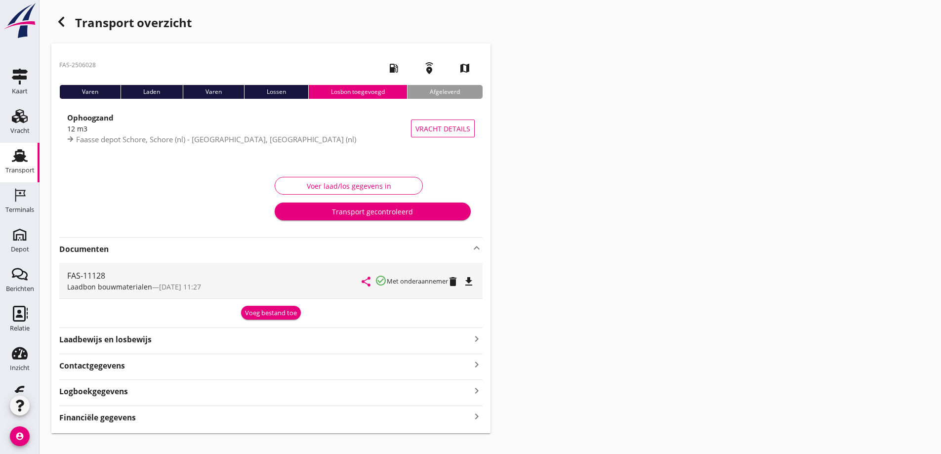
click at [468, 282] on icon "file_download" at bounding box center [469, 282] width 12 height 12
click at [62, 17] on icon "button" at bounding box center [61, 22] width 12 height 12
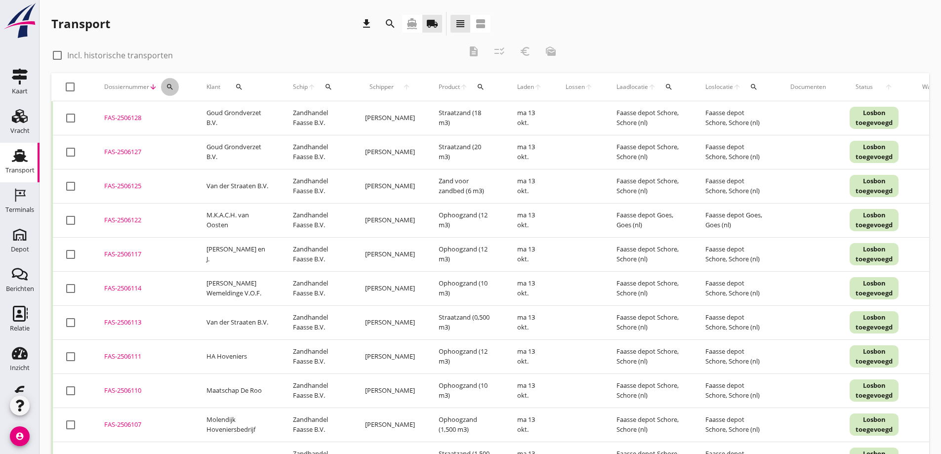
click at [167, 84] on icon "search" at bounding box center [170, 87] width 8 height 8
click at [173, 111] on input "Zoeken op dossiernummer..." at bounding box center [216, 116] width 103 height 16
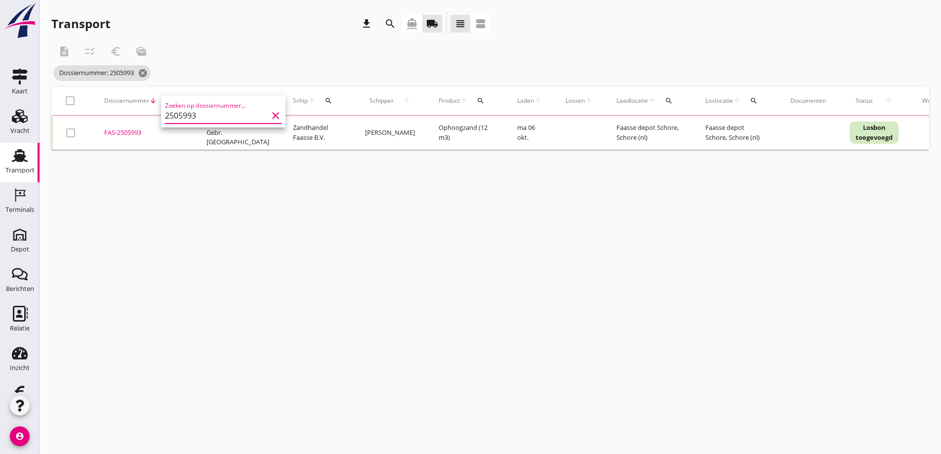
type input "2505993"
click at [216, 206] on div "cancel You are impersonating another user. Transport download search directions…" at bounding box center [490, 227] width 901 height 454
click at [127, 129] on div "FAS-2505993" at bounding box center [143, 132] width 79 height 10
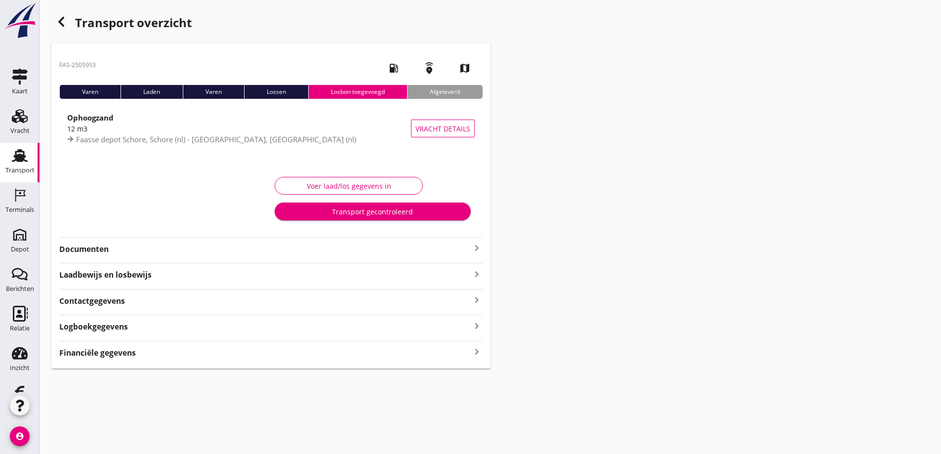
click at [95, 245] on strong "Documenten" at bounding box center [264, 248] width 411 height 11
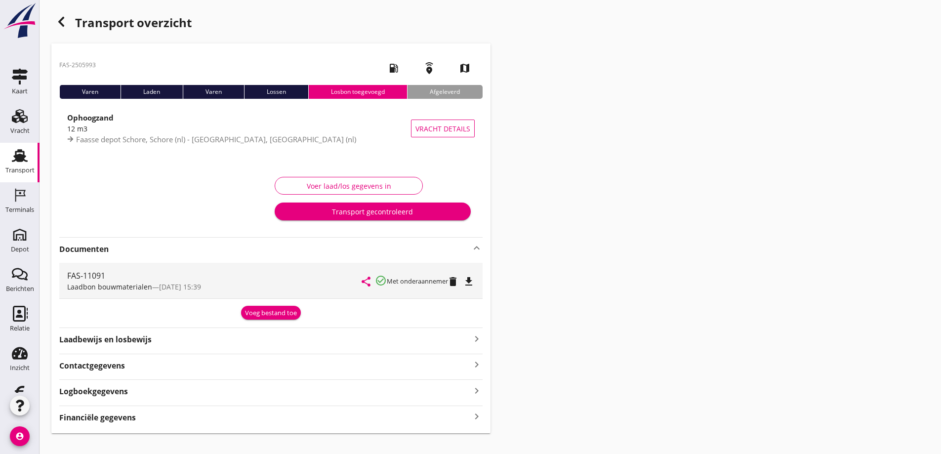
click at [472, 279] on icon "file_download" at bounding box center [469, 282] width 12 height 12
click at [63, 21] on icon "button" at bounding box center [61, 22] width 12 height 12
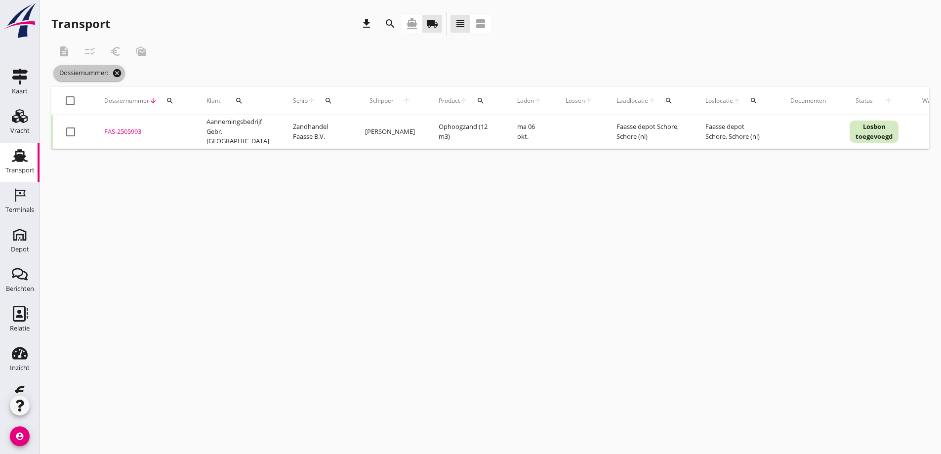
click at [119, 73] on icon "cancel" at bounding box center [117, 73] width 10 height 10
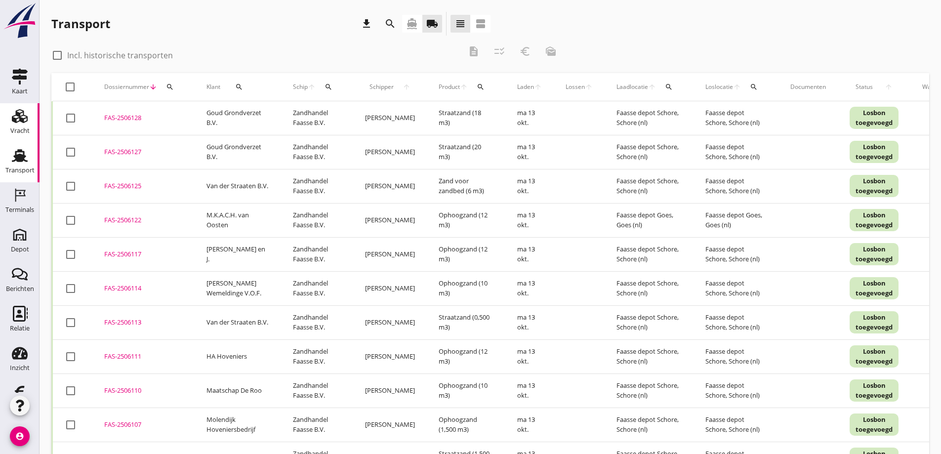
click at [12, 117] on icon "Vracht" at bounding box center [20, 116] width 16 height 16
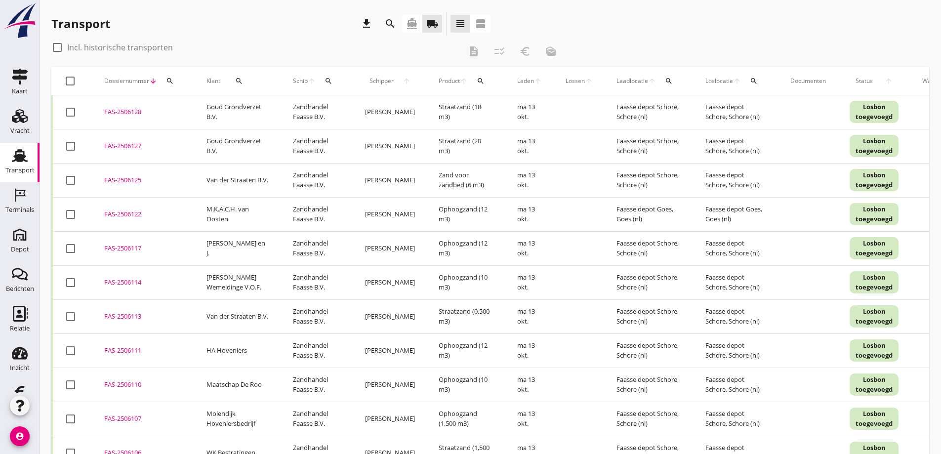
click at [15, 158] on use at bounding box center [20, 155] width 16 height 13
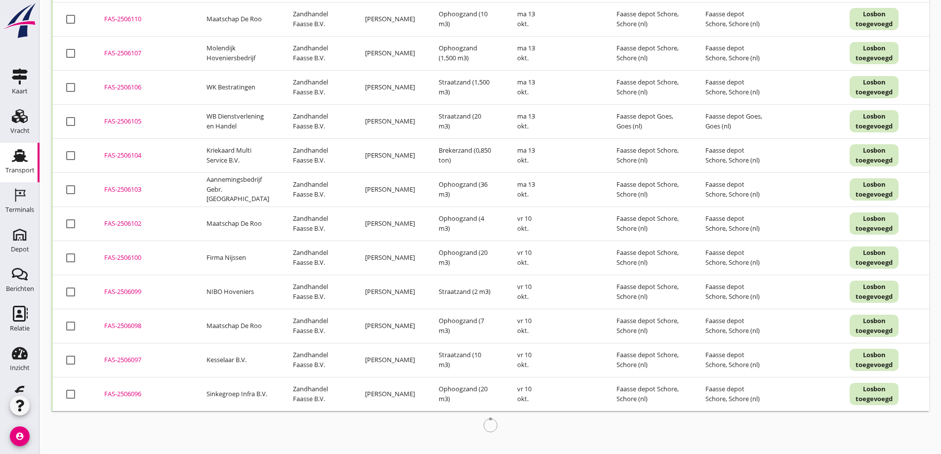
scroll to position [373, 0]
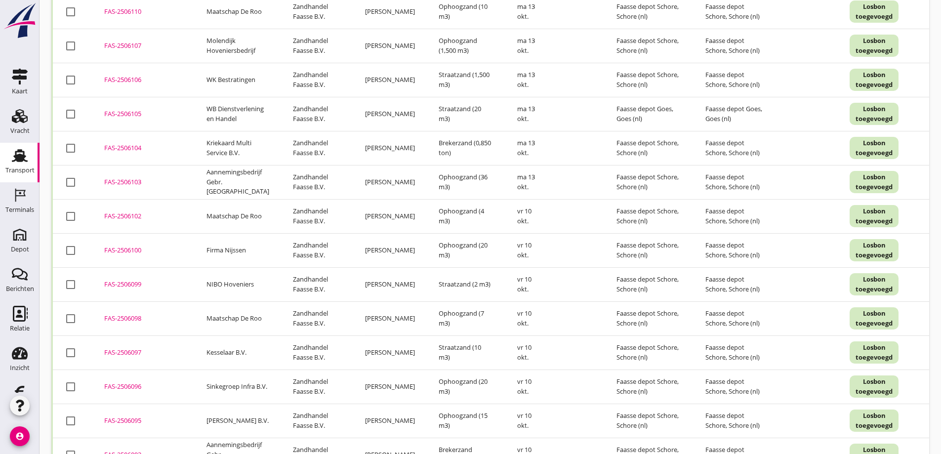
click at [127, 349] on div "FAS-2506097" at bounding box center [143, 353] width 79 height 10
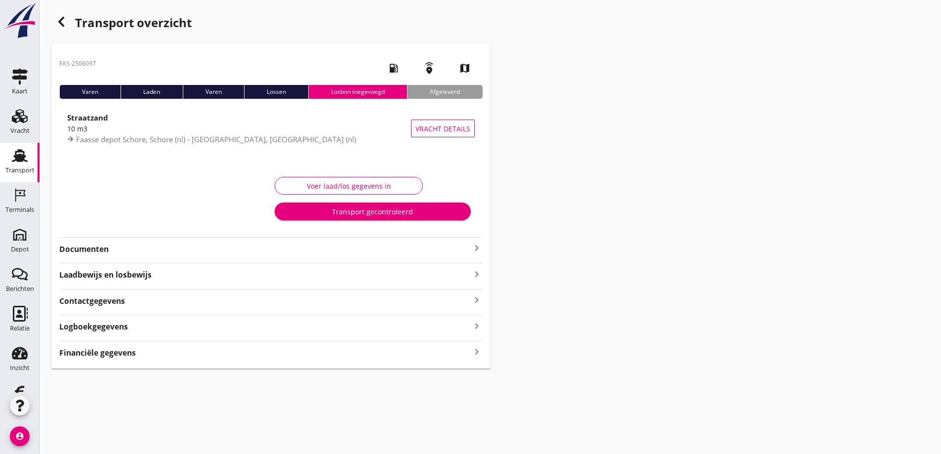
click at [93, 249] on strong "Documenten" at bounding box center [264, 248] width 411 height 11
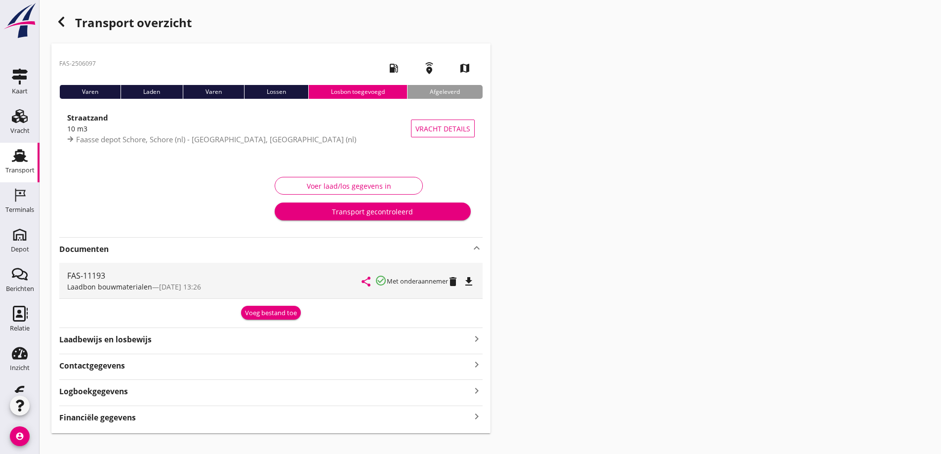
click at [102, 417] on strong "Financiële gegevens" at bounding box center [97, 417] width 77 height 11
click at [63, 22] on icon "button" at bounding box center [61, 22] width 12 height 12
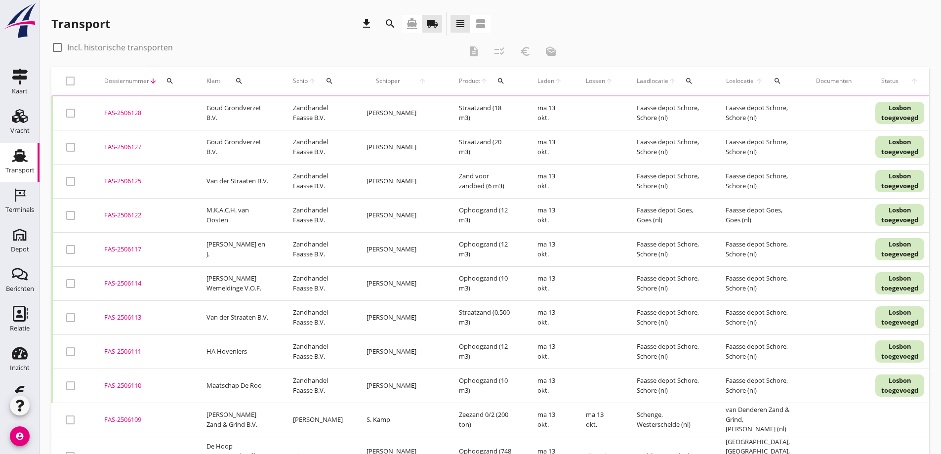
scroll to position [373, 0]
